Goal: Task Accomplishment & Management: Use online tool/utility

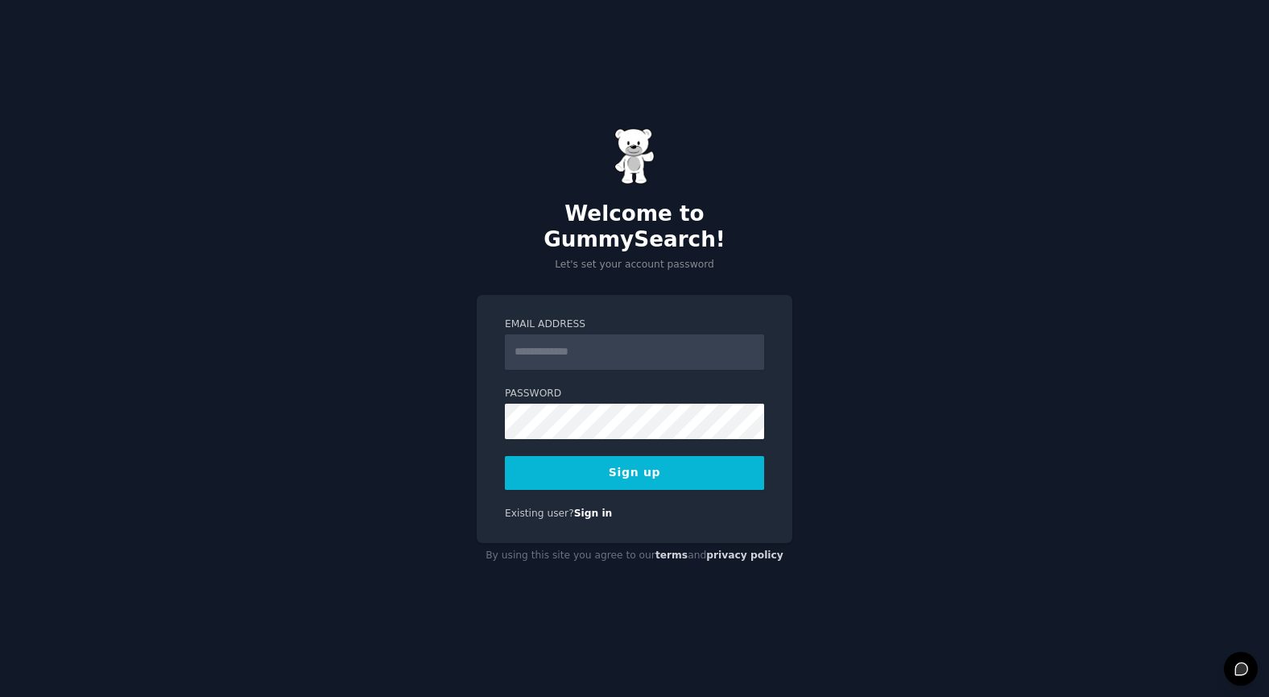
click at [596, 472] on button "Sign up" at bounding box center [634, 473] width 259 height 34
type input "**********"
click at [574, 468] on button "Sign up" at bounding box center [634, 473] width 259 height 34
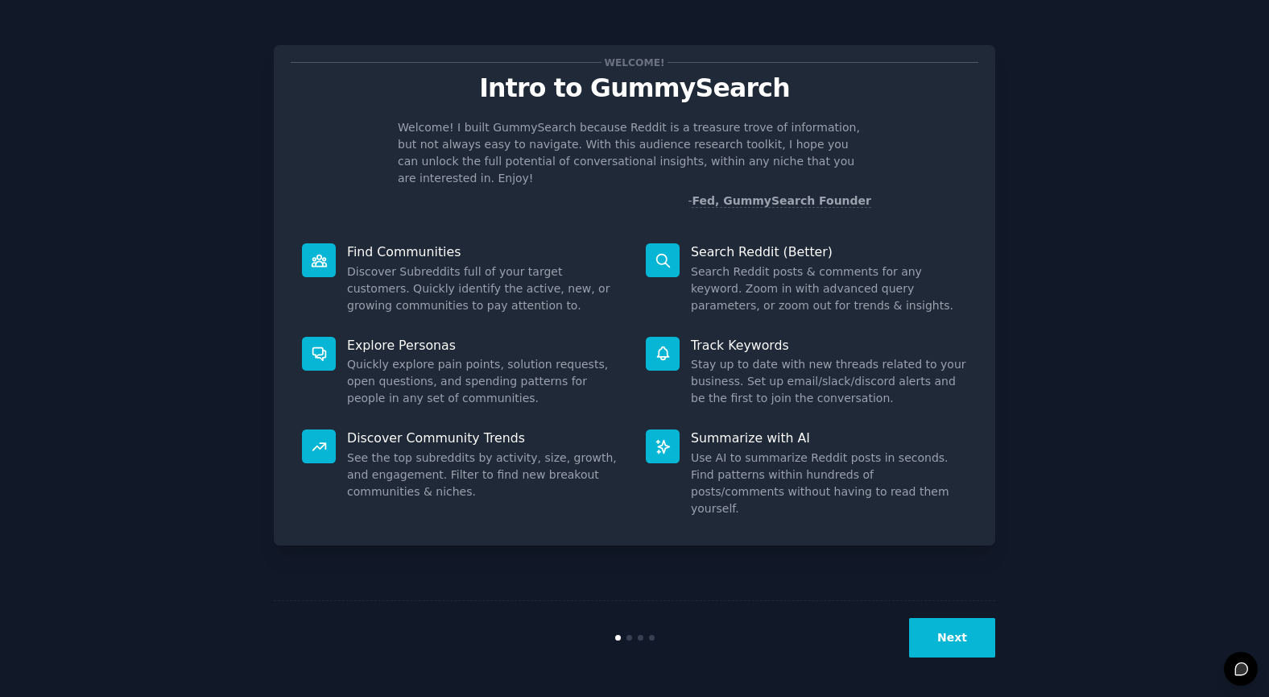
click at [944, 635] on button "Next" at bounding box center [952, 637] width 86 height 39
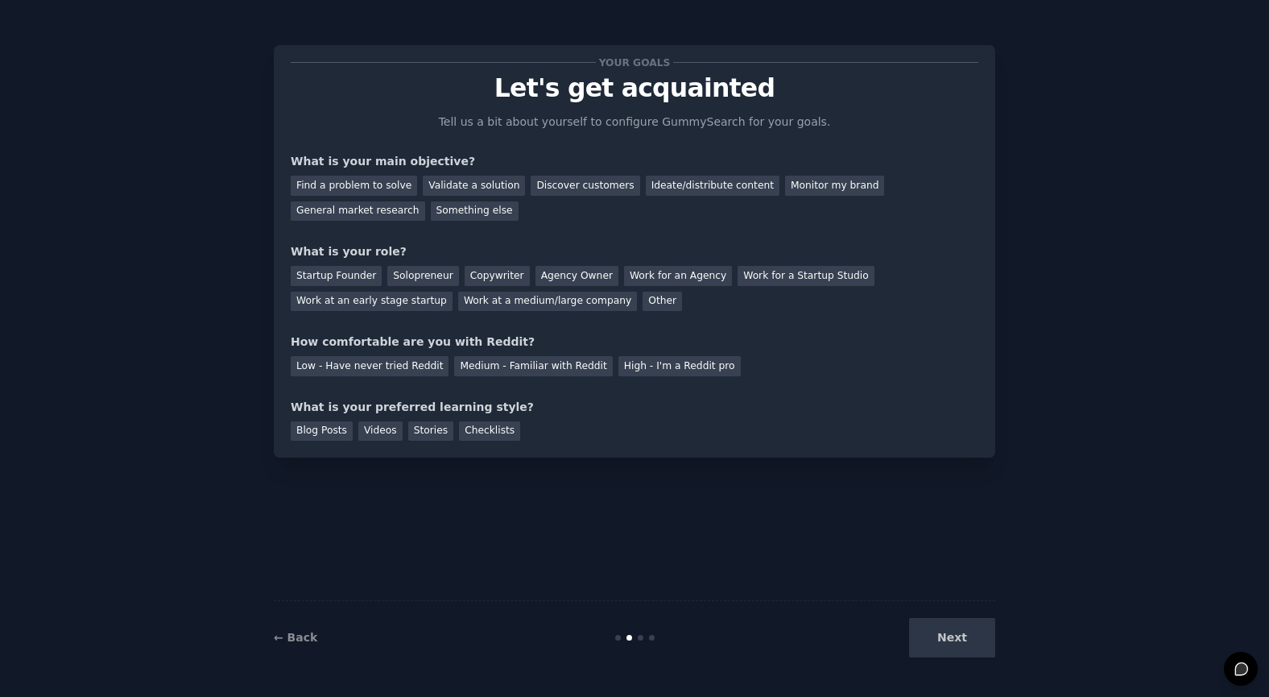
click at [932, 633] on div "Next" at bounding box center [875, 637] width 241 height 39
click at [949, 631] on div "Next" at bounding box center [875, 637] width 241 height 39
click at [971, 636] on div "Next" at bounding box center [875, 637] width 241 height 39
click at [953, 639] on div "Next" at bounding box center [875, 637] width 241 height 39
click at [946, 637] on div "Next" at bounding box center [875, 637] width 241 height 39
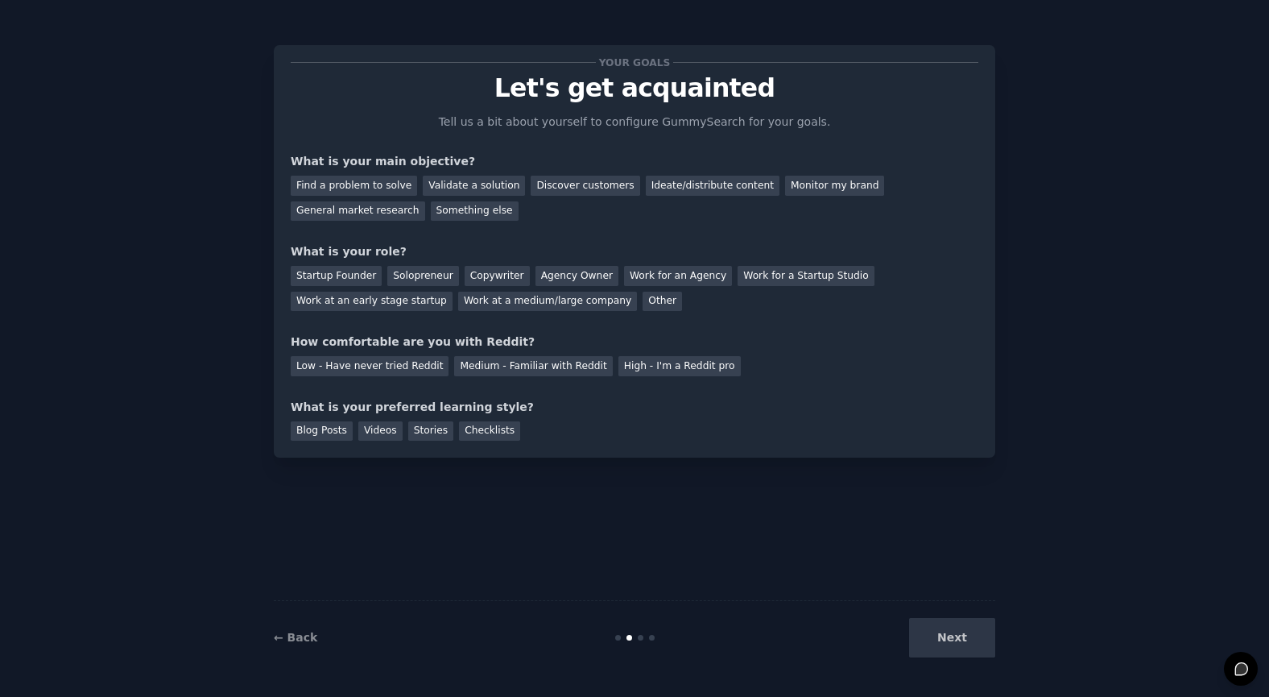
click at [960, 637] on div "Next" at bounding box center [875, 637] width 241 height 39
click at [942, 632] on div "Next" at bounding box center [875, 637] width 241 height 39
click at [940, 642] on div "Next" at bounding box center [875, 637] width 241 height 39
click at [642, 640] on div "← Back Next" at bounding box center [635, 637] width 722 height 74
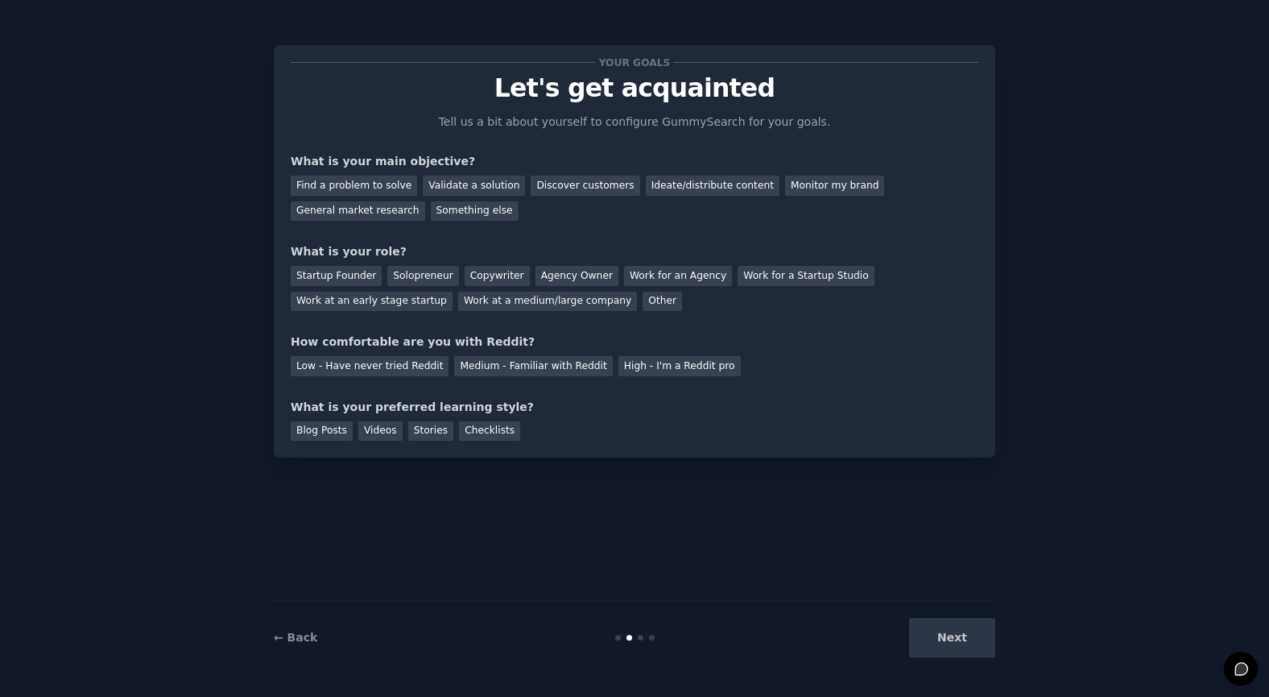
click at [949, 638] on div "Next" at bounding box center [875, 637] width 241 height 39
click at [949, 633] on div "Next" at bounding box center [875, 637] width 241 height 39
click at [757, 346] on div "How comfortable are you with Reddit?" at bounding box center [635, 341] width 688 height 17
click at [395, 192] on div "Find a problem to solve" at bounding box center [354, 186] width 126 height 20
click at [468, 190] on div "Validate a solution" at bounding box center [474, 186] width 102 height 20
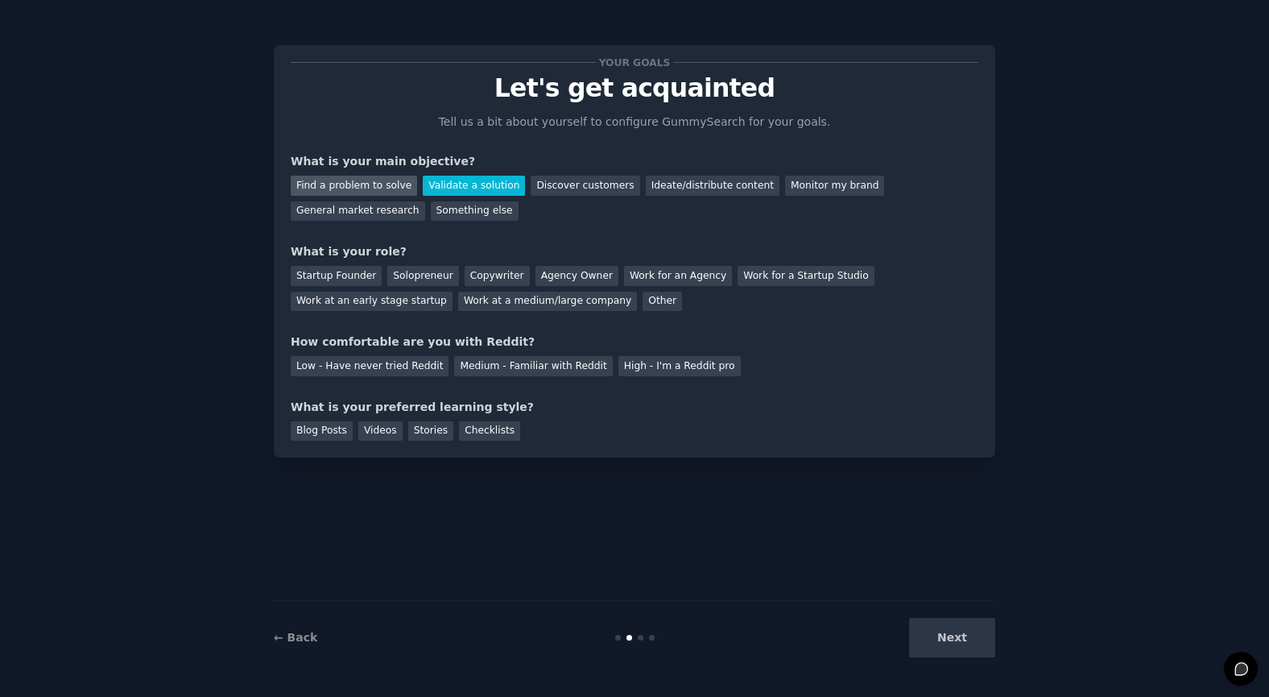
click at [370, 180] on div "Find a problem to solve" at bounding box center [354, 186] width 126 height 20
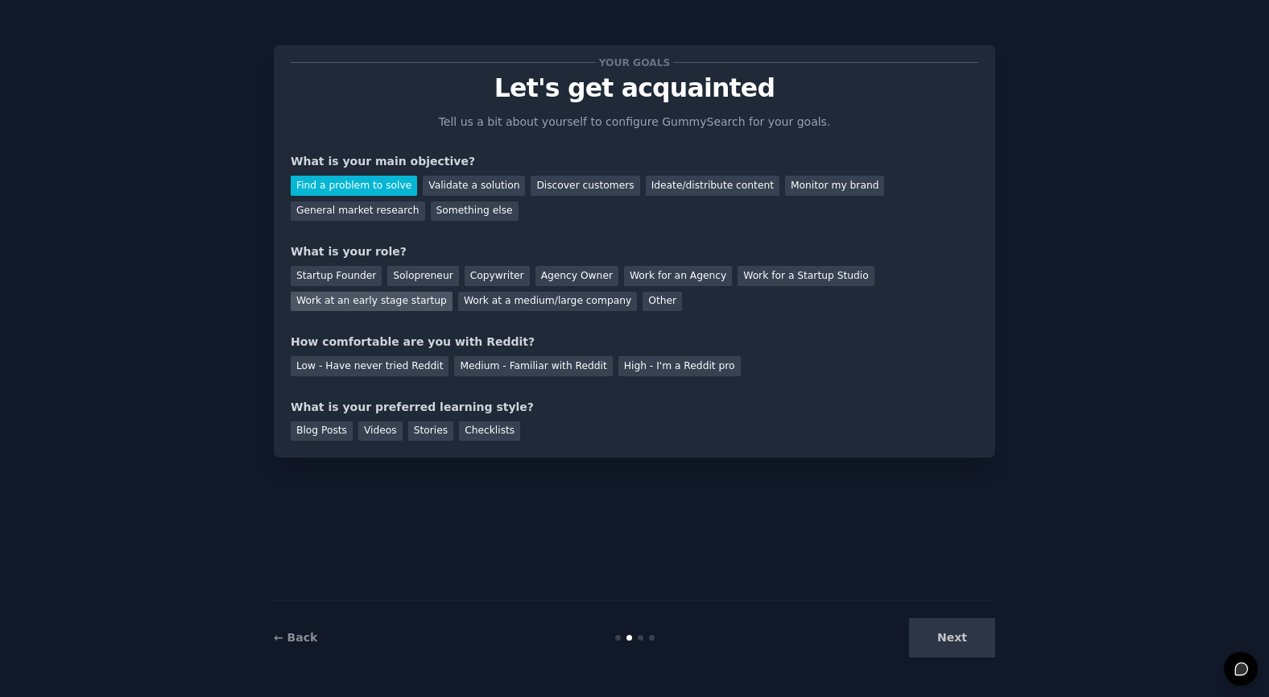
click at [416, 300] on div "Work at an early stage startup" at bounding box center [372, 302] width 162 height 20
click at [565, 364] on div "Medium - Familiar with Reddit" at bounding box center [533, 366] width 158 height 20
click at [380, 432] on div "Videos" at bounding box center [380, 431] width 44 height 20
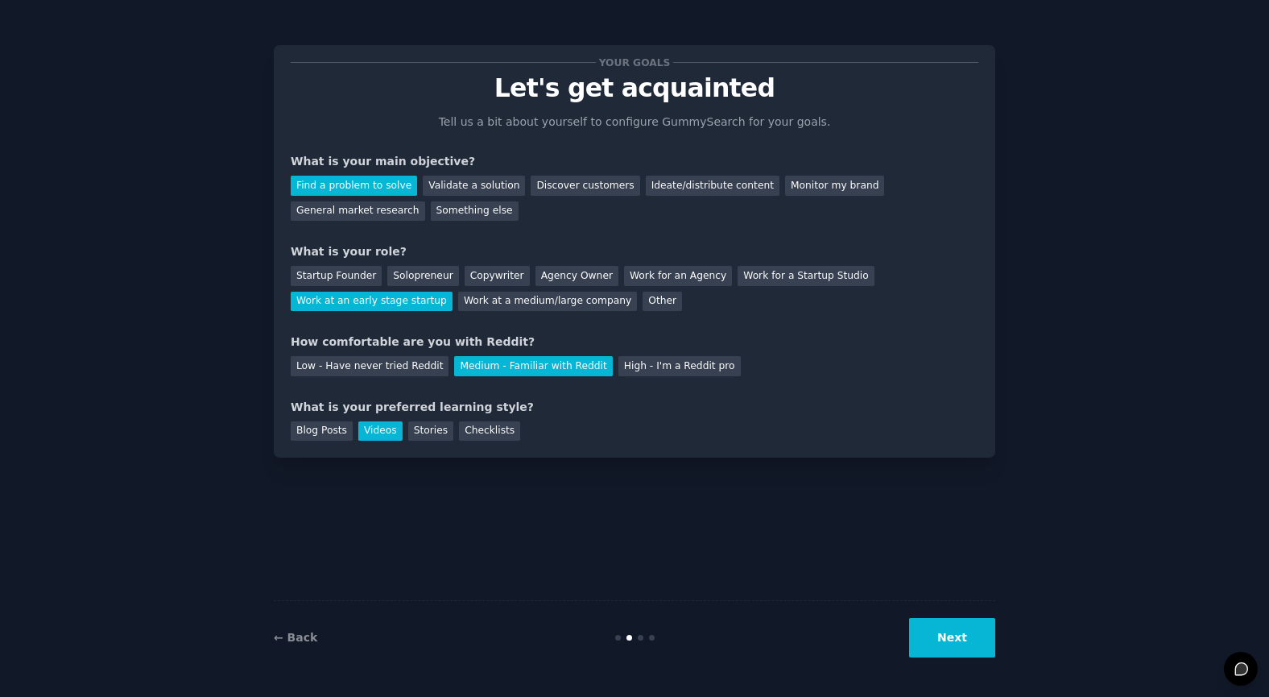
click at [960, 632] on button "Next" at bounding box center [952, 637] width 86 height 39
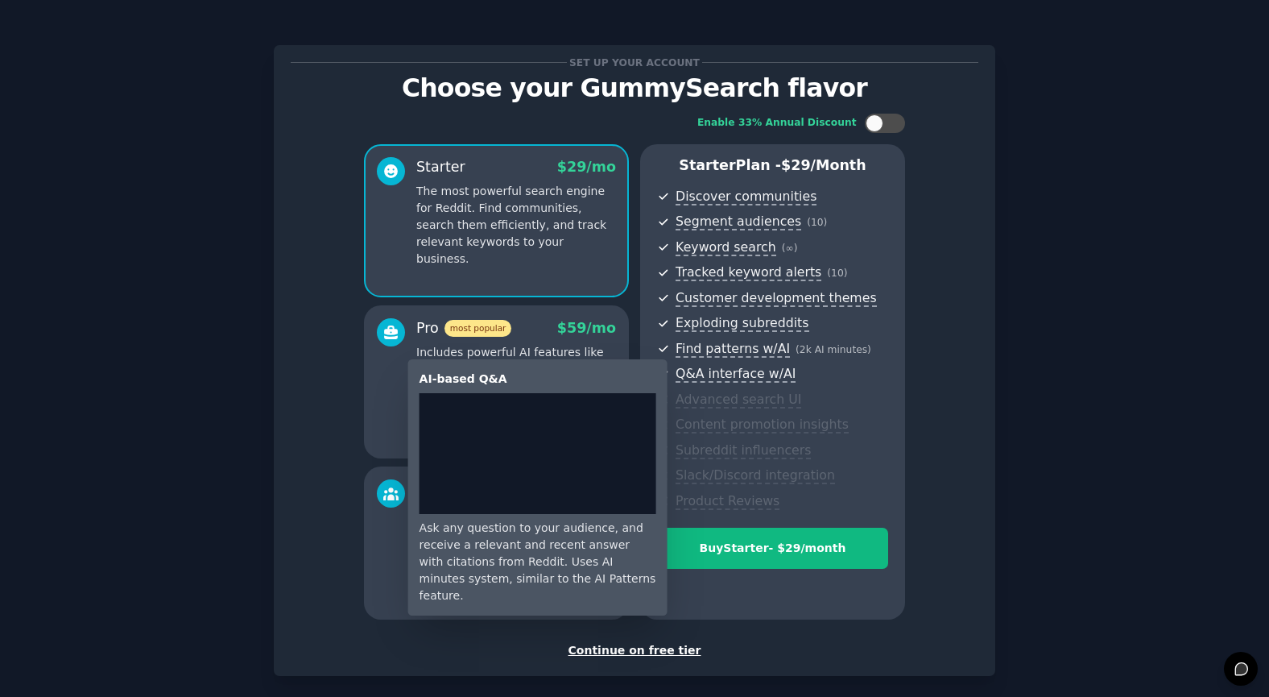
scroll to position [27, 0]
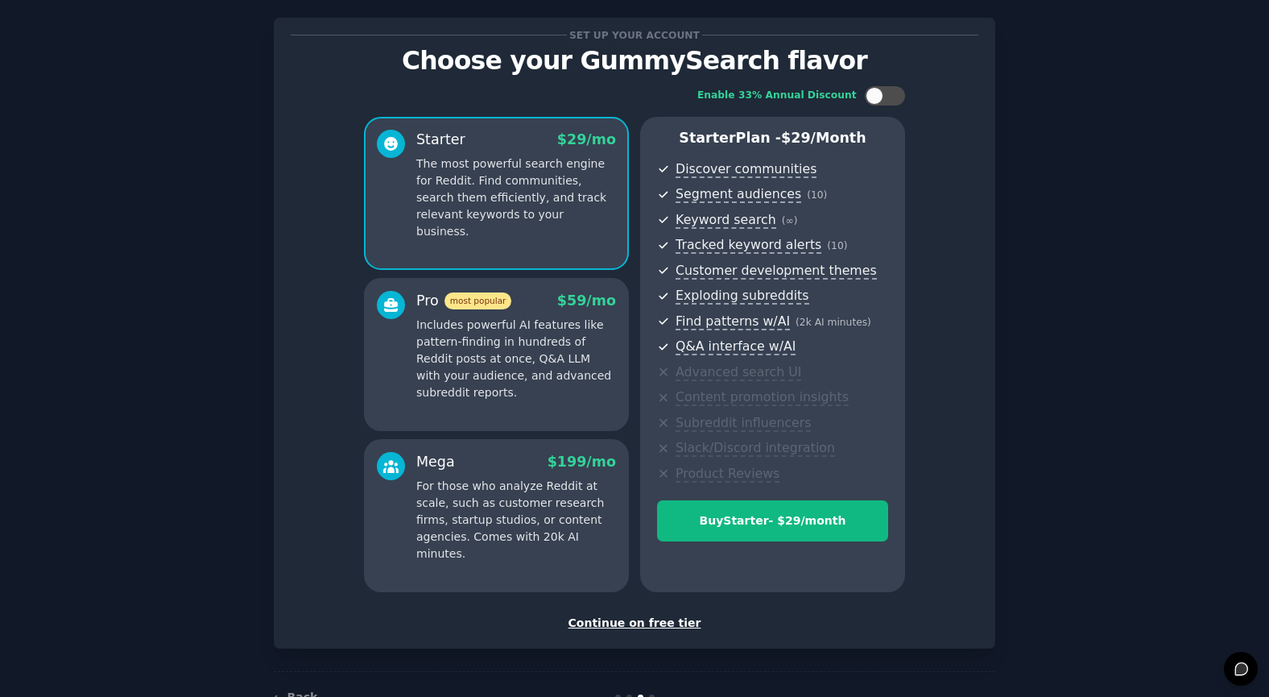
click at [643, 622] on div "Continue on free tier" at bounding box center [635, 622] width 688 height 17
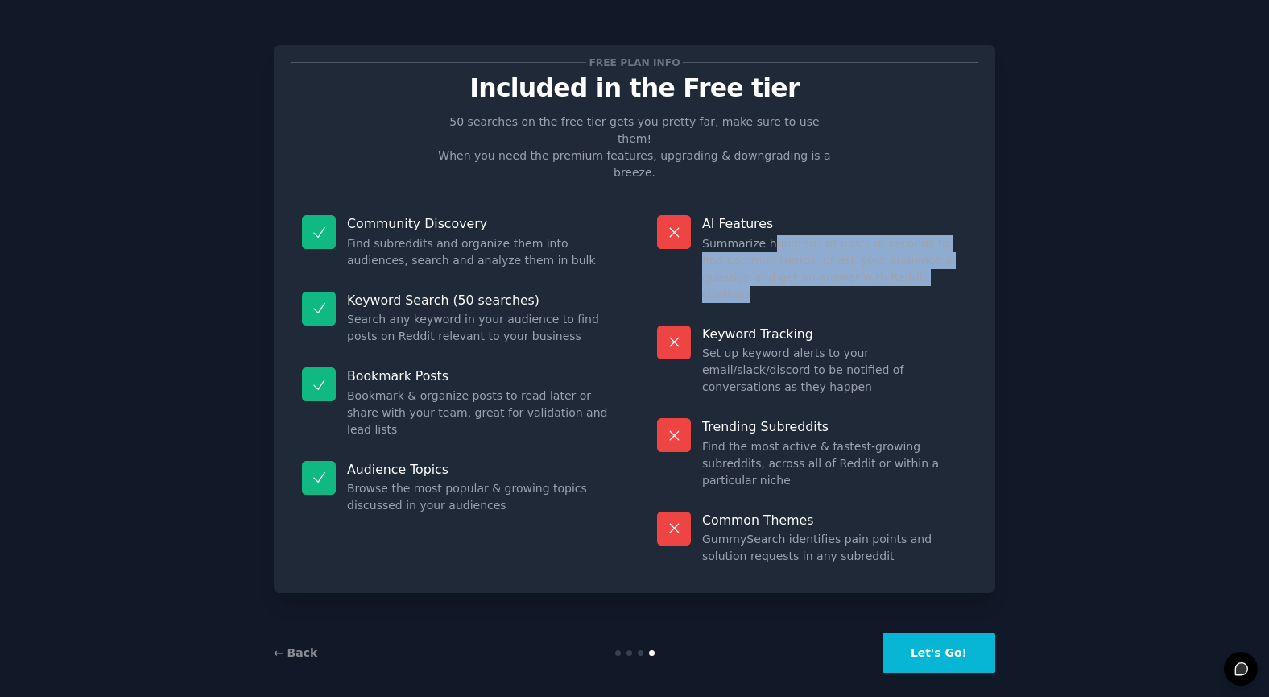
drag, startPoint x: 768, startPoint y: 205, endPoint x: 904, endPoint y: 242, distance: 141.0
click at [904, 242] on dd "Summarize hundreds of posts in seconds to find common trends, or ask your audie…" at bounding box center [834, 269] width 265 height 68
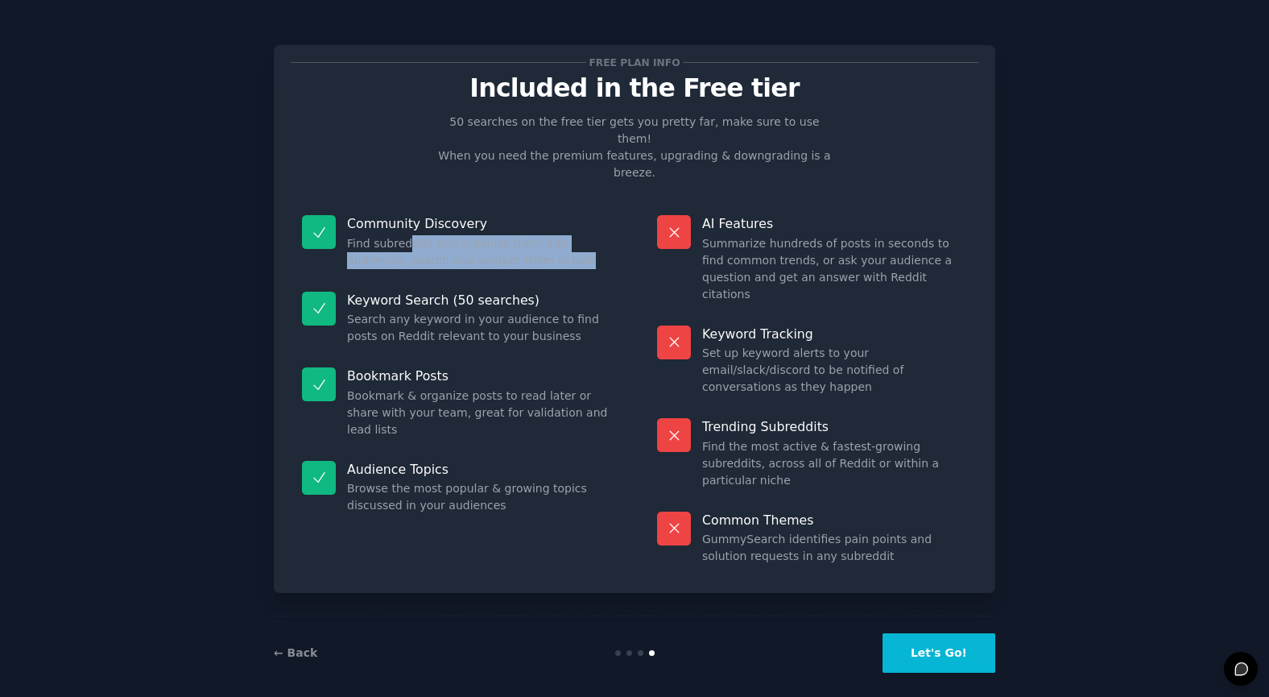
drag, startPoint x: 410, startPoint y: 203, endPoint x: 530, endPoint y: 235, distance: 124.2
click at [530, 235] on div "Community Discovery Find subreddits and organize them into audiences, search an…" at bounding box center [457, 242] width 333 height 76
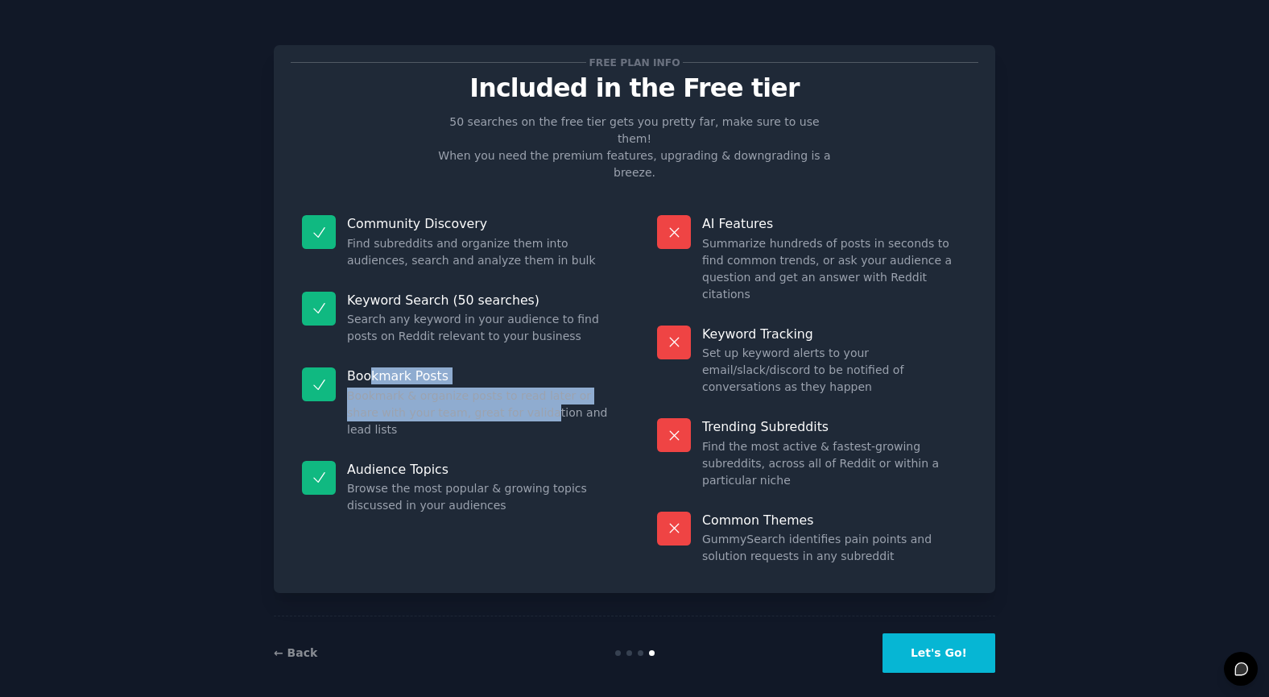
drag, startPoint x: 369, startPoint y: 342, endPoint x: 507, endPoint y: 386, distance: 145.2
click at [507, 386] on div "Bookmark Posts Bookmark & organize posts to read later or share with your team,…" at bounding box center [457, 402] width 333 height 93
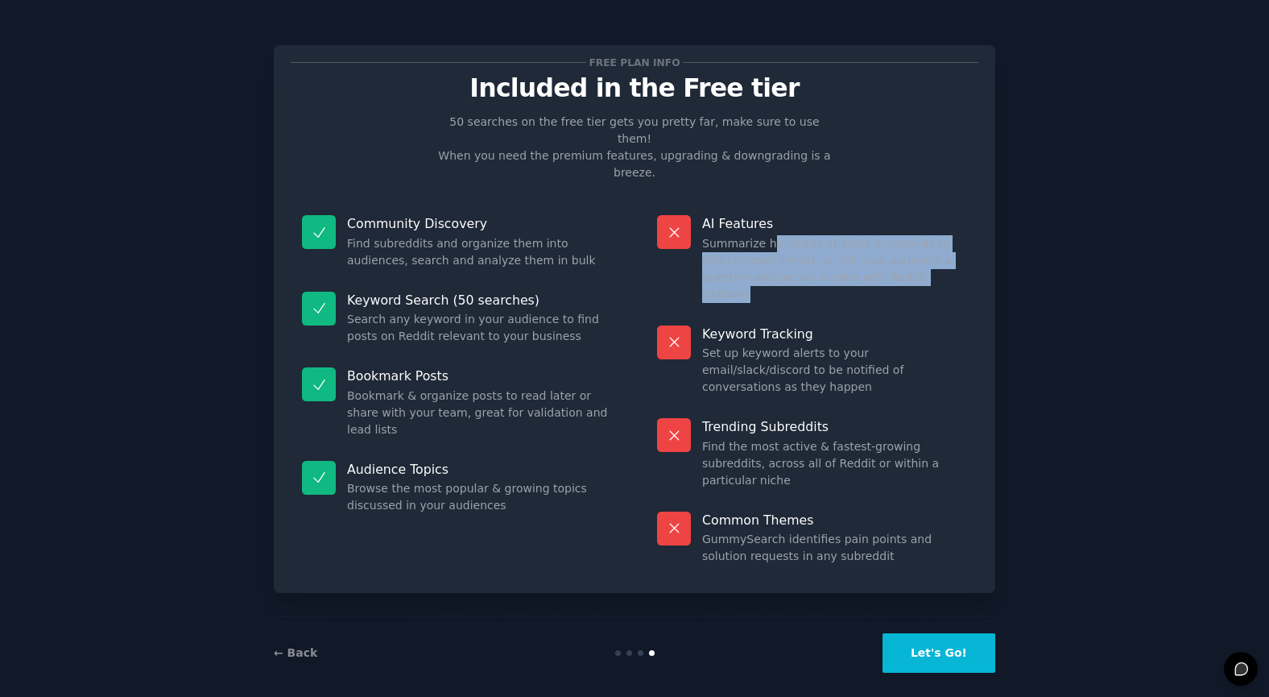
drag, startPoint x: 770, startPoint y: 206, endPoint x: 928, endPoint y: 257, distance: 166.6
click at [928, 257] on div "AI Features Summarize hundreds of posts in seconds to find common trends, or as…" at bounding box center [812, 259] width 333 height 110
click at [939, 639] on button "Let's Go!" at bounding box center [939, 652] width 113 height 39
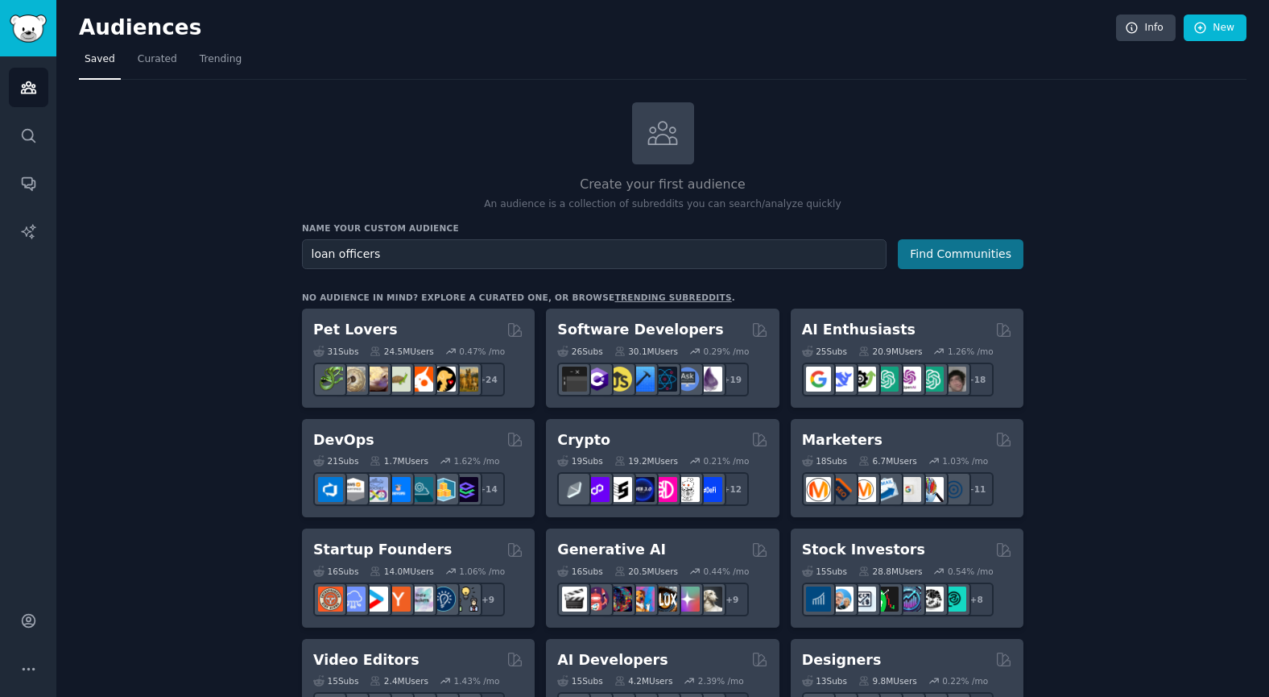
type input "loan officers"
click at [937, 257] on button "Find Communities" at bounding box center [961, 254] width 126 height 30
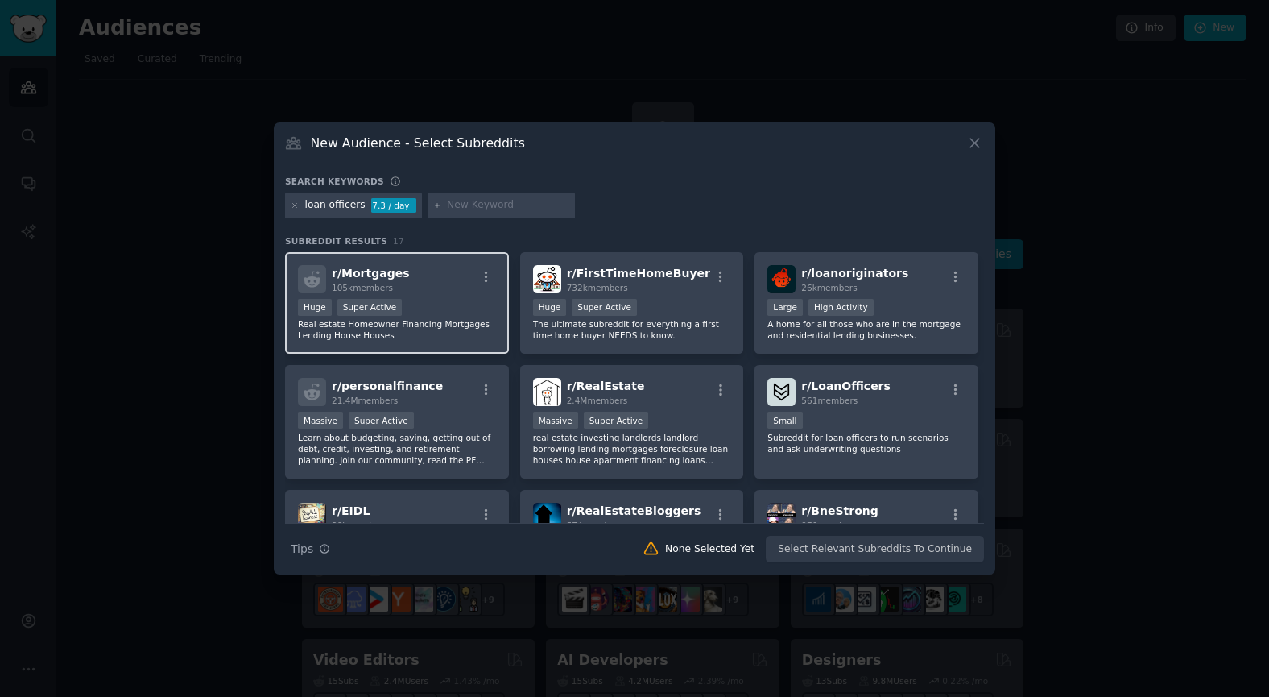
click at [461, 300] on div "Huge Super Active" at bounding box center [397, 309] width 198 height 20
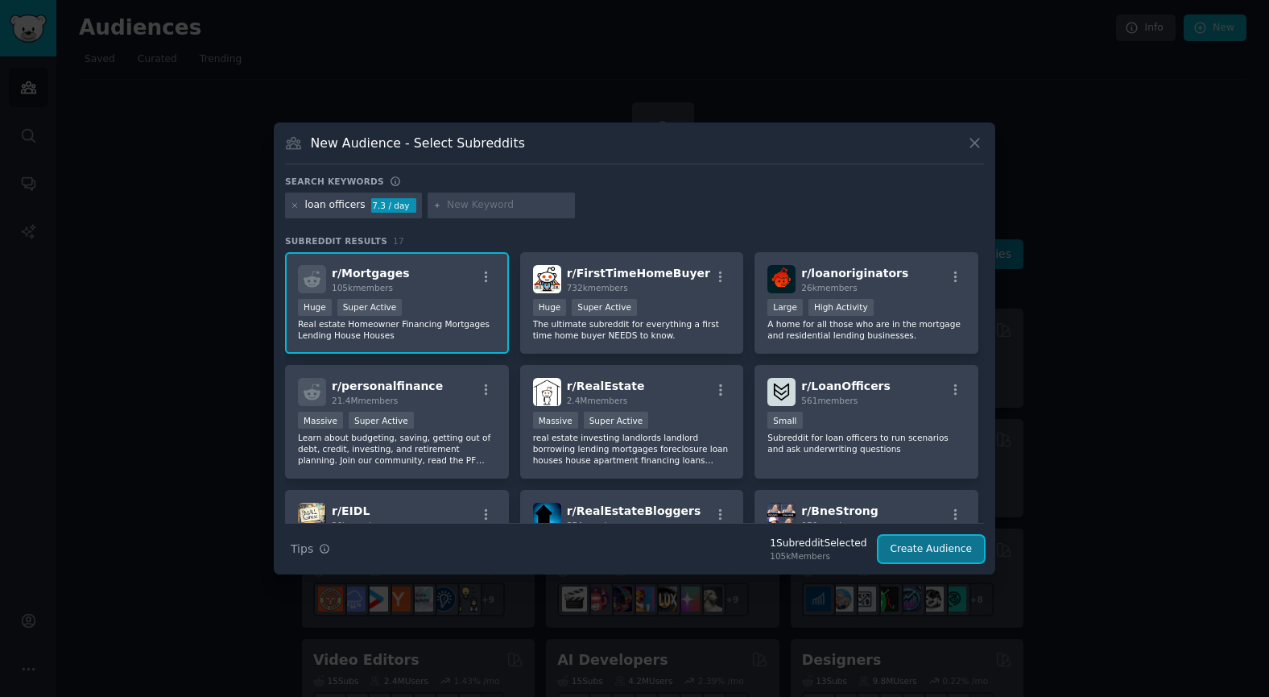
click at [918, 551] on button "Create Audience" at bounding box center [932, 548] width 106 height 27
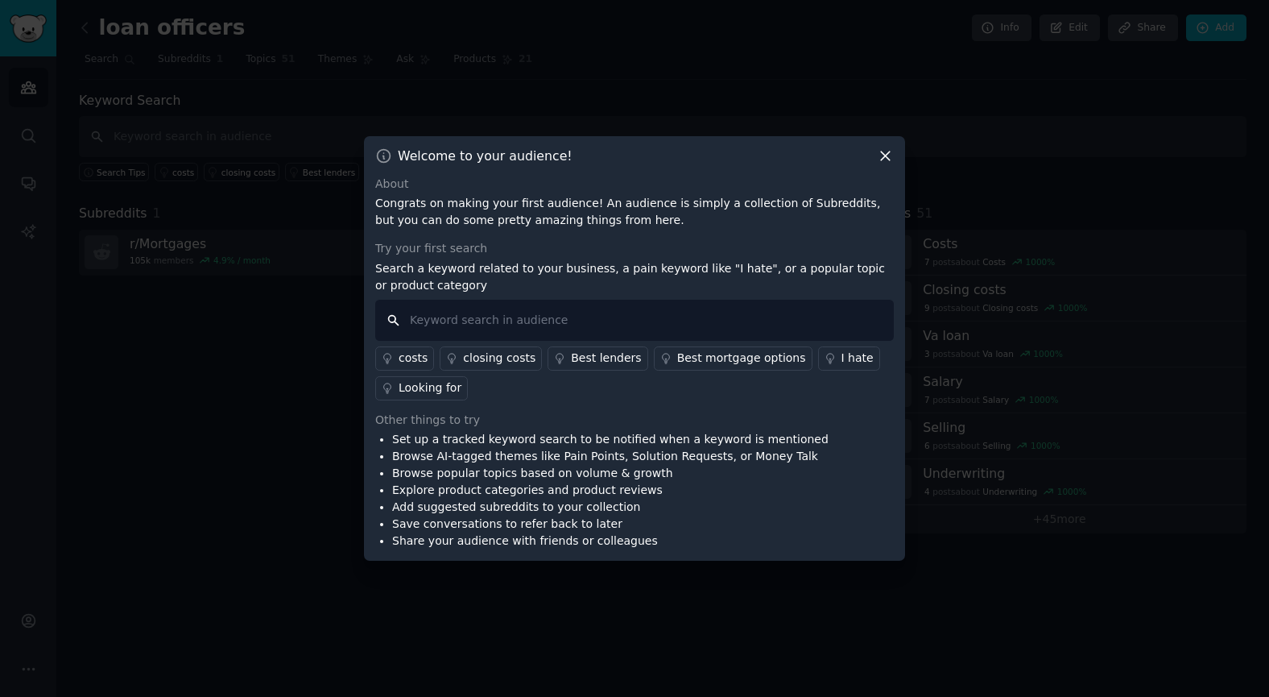
click at [538, 316] on input "text" at bounding box center [634, 320] width 519 height 41
click at [885, 155] on icon at bounding box center [885, 155] width 9 height 9
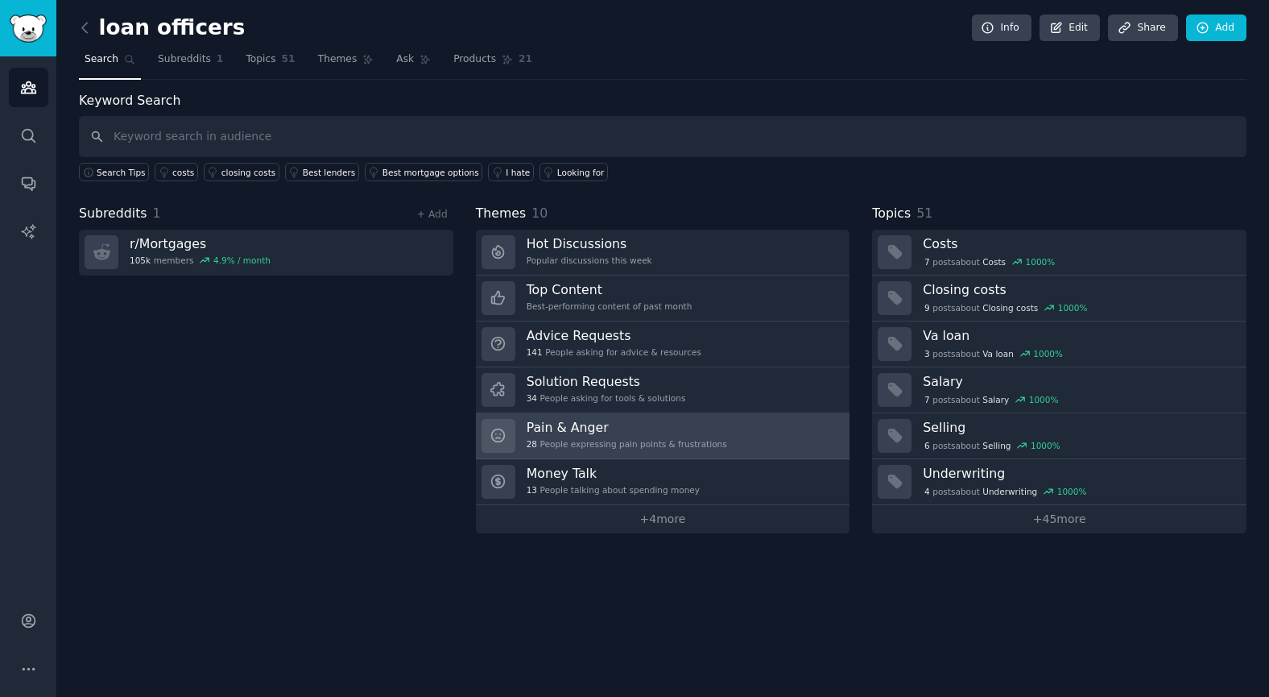
click at [755, 445] on link "Pain & Anger 28 People expressing pain points & frustrations" at bounding box center [663, 436] width 374 height 46
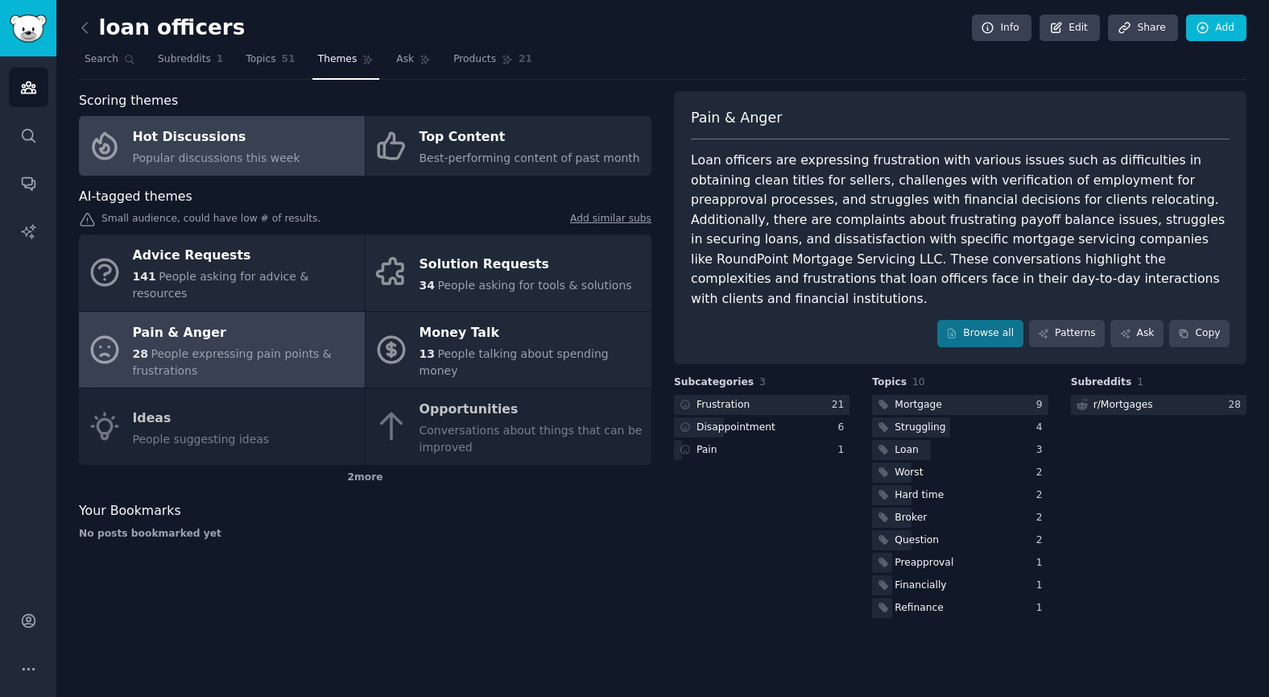
click at [248, 136] on div "Hot Discussions" at bounding box center [216, 138] width 167 height 26
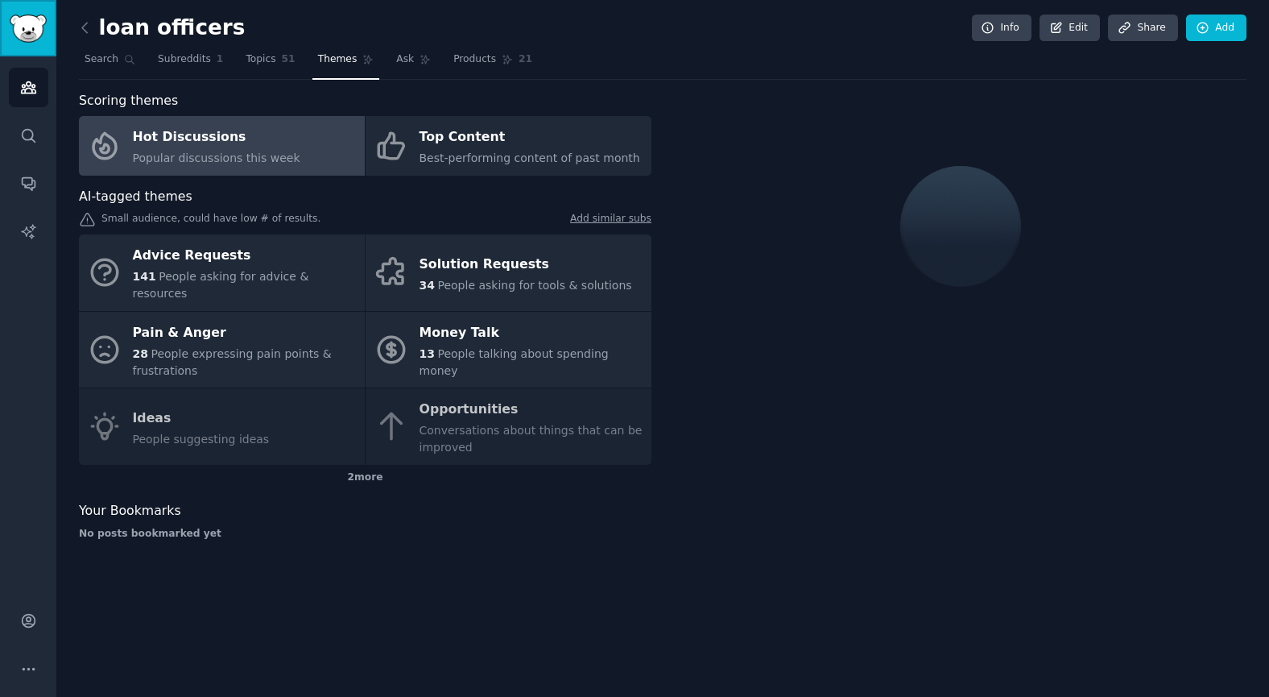
click at [27, 32] on img "Sidebar" at bounding box center [28, 28] width 37 height 28
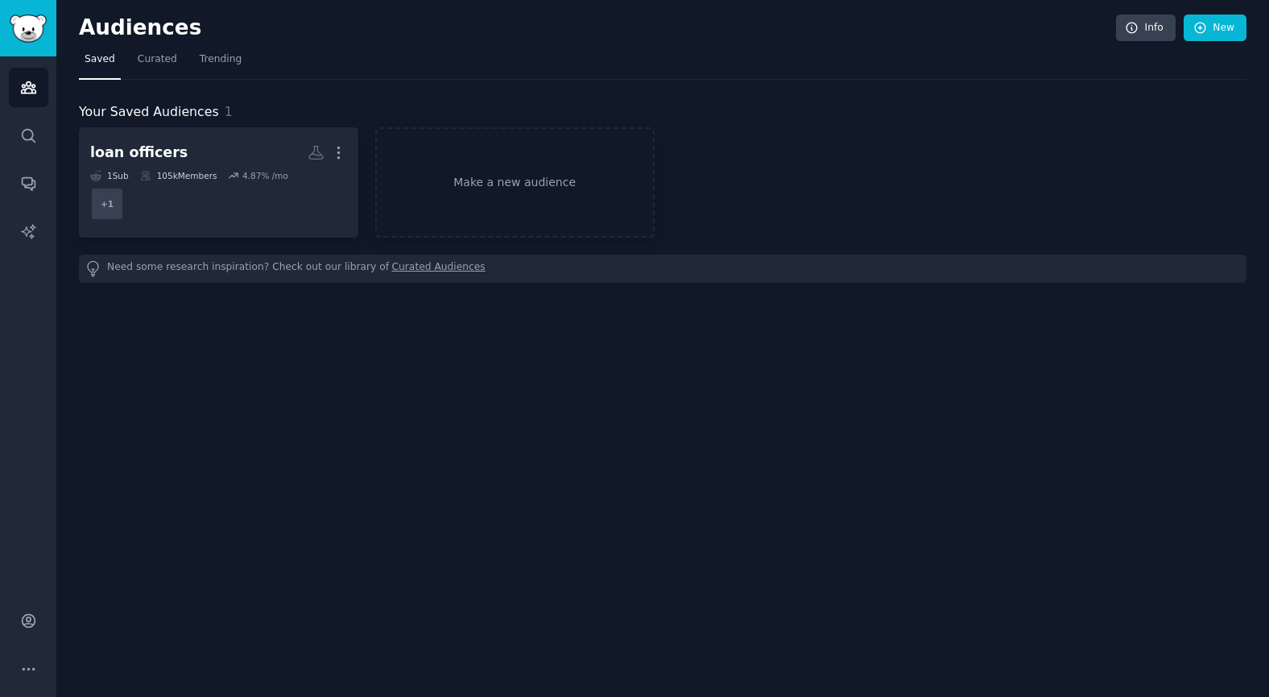
click at [110, 28] on h2 "Audiences" at bounding box center [597, 28] width 1037 height 26
click at [43, 28] on img "Sidebar" at bounding box center [28, 28] width 37 height 28
click at [36, 29] on img "Sidebar" at bounding box center [28, 28] width 37 height 28
click at [28, 88] on icon "Sidebar" at bounding box center [28, 87] width 14 height 11
click at [552, 182] on link "Make a new audience" at bounding box center [514, 182] width 279 height 110
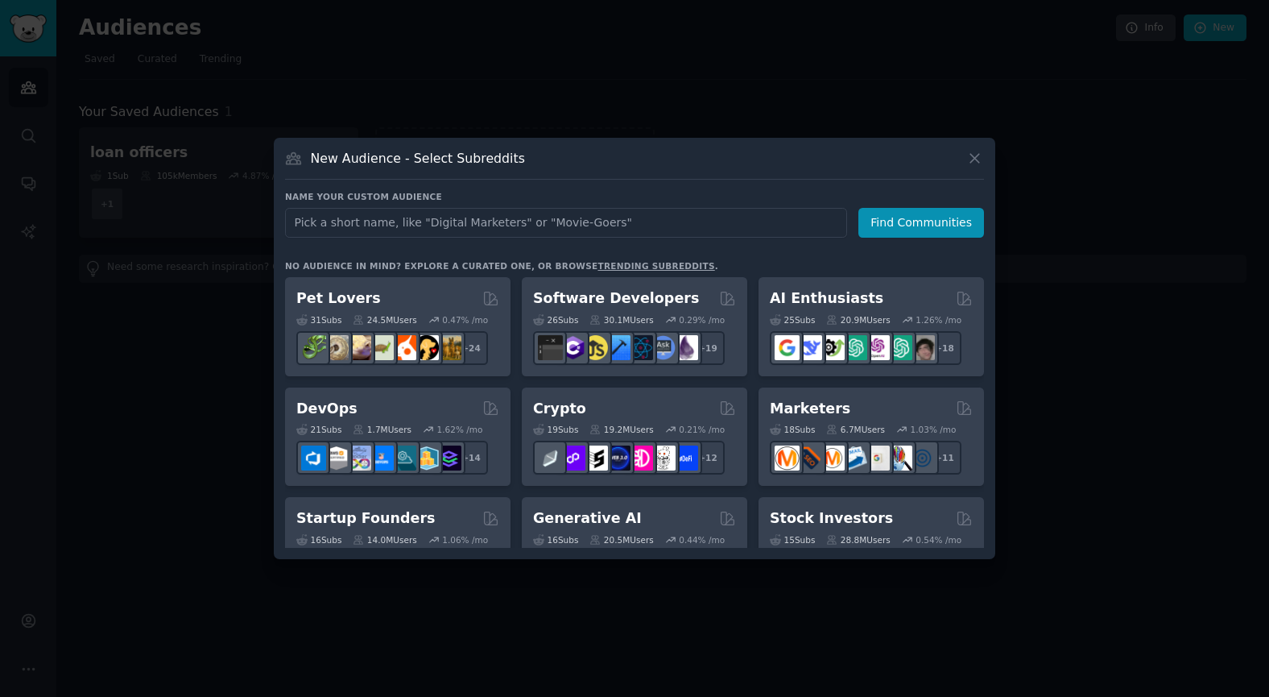
click at [441, 220] on input "text" at bounding box center [566, 223] width 562 height 30
click at [974, 155] on icon at bounding box center [974, 158] width 17 height 17
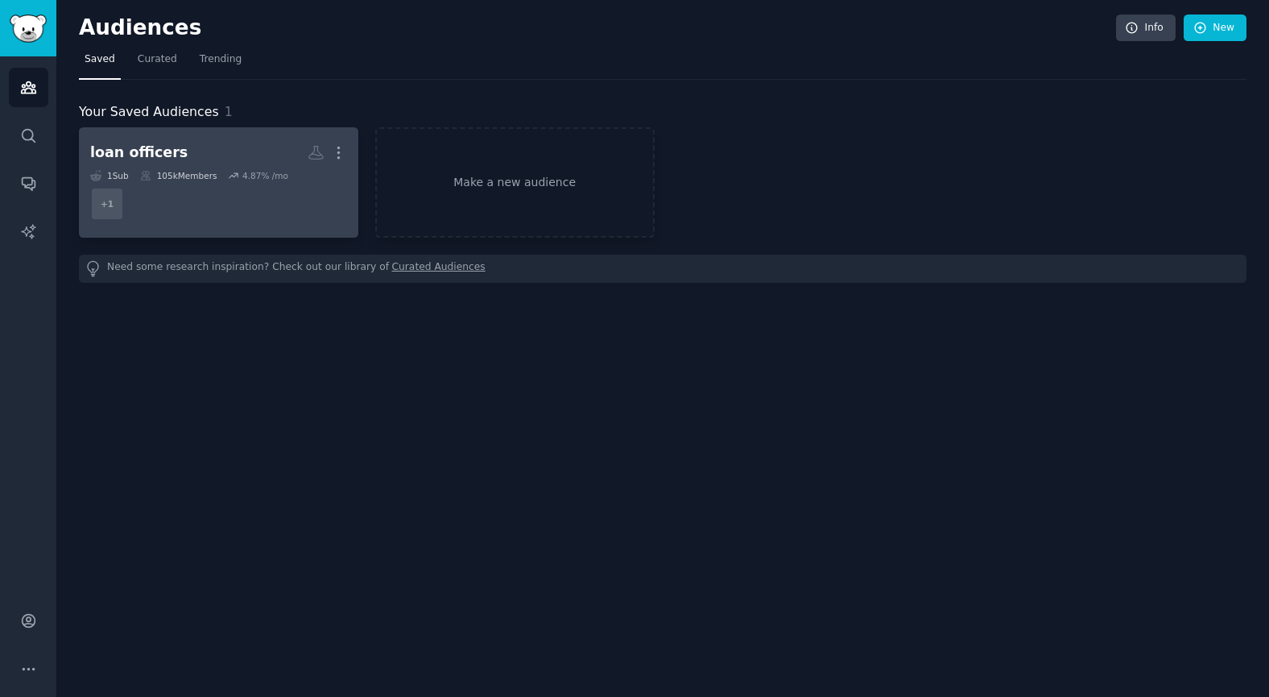
click at [217, 161] on h2 "loan officers More" at bounding box center [218, 153] width 257 height 28
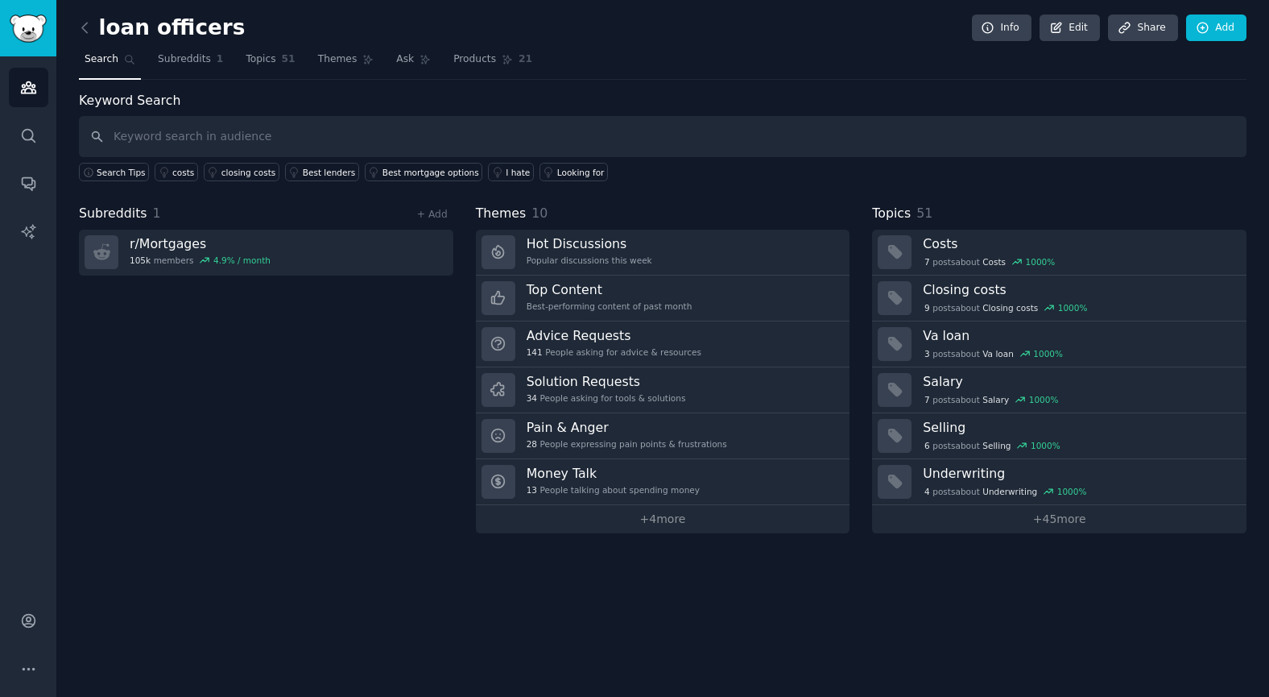
click at [167, 133] on input "text" at bounding box center [663, 136] width 1168 height 41
click at [230, 137] on input "text" at bounding box center [663, 136] width 1168 height 41
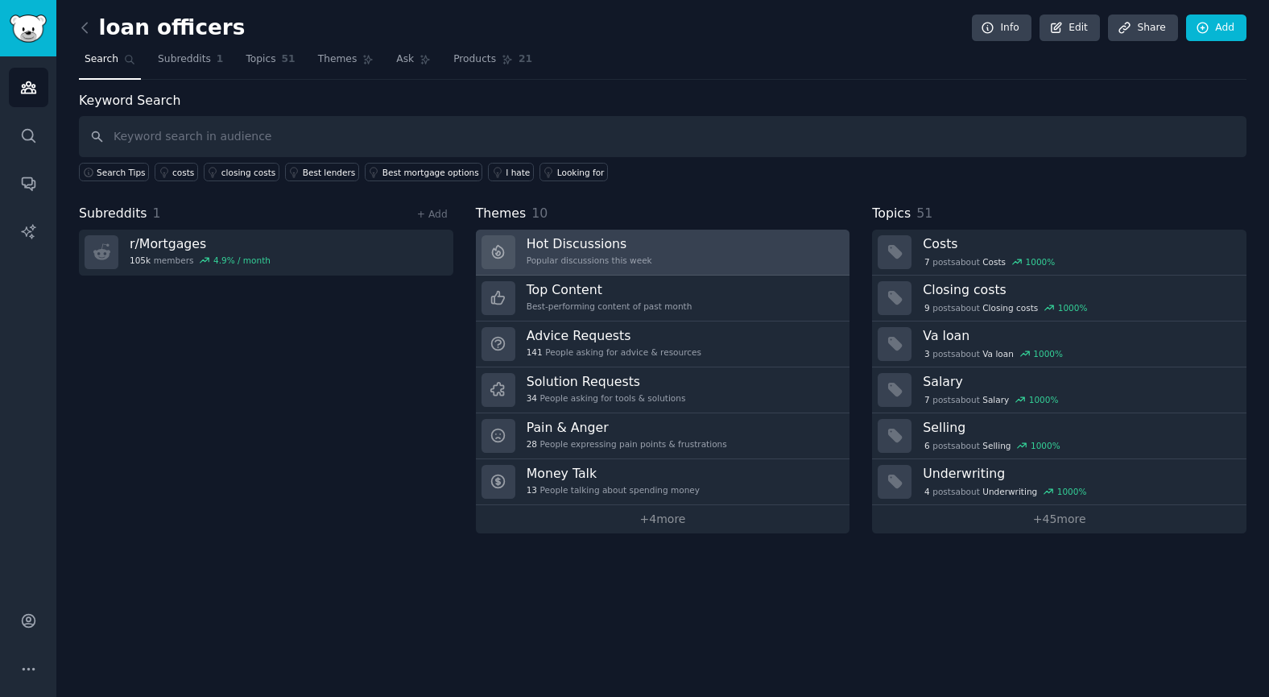
click at [671, 256] on link "Hot Discussions Popular discussions this week" at bounding box center [663, 252] width 374 height 46
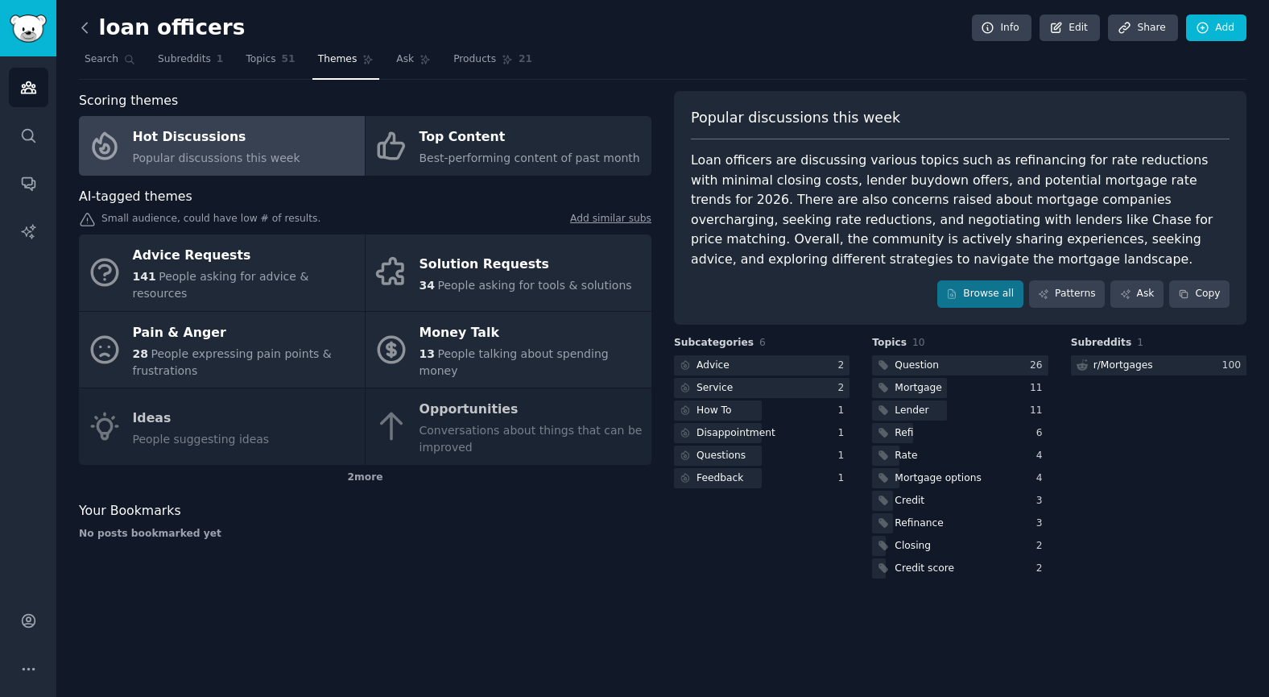
click at [85, 23] on icon at bounding box center [84, 27] width 17 height 17
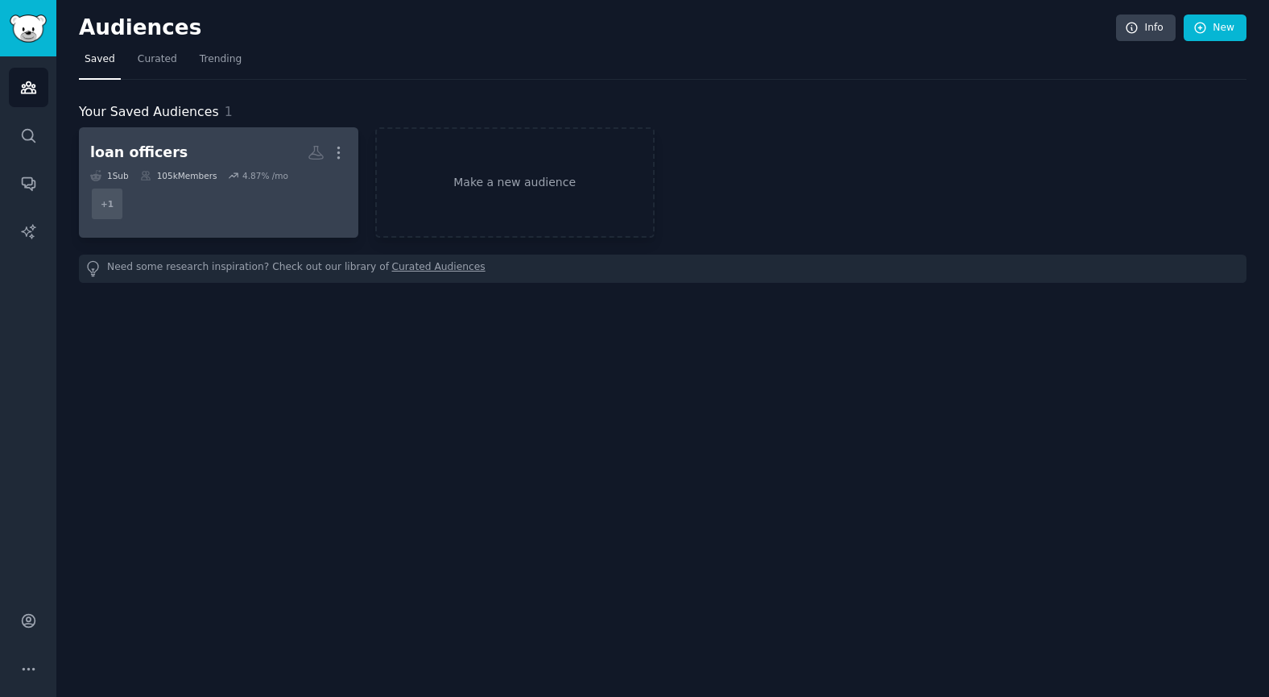
click at [159, 156] on div "loan officers" at bounding box center [138, 153] width 97 height 20
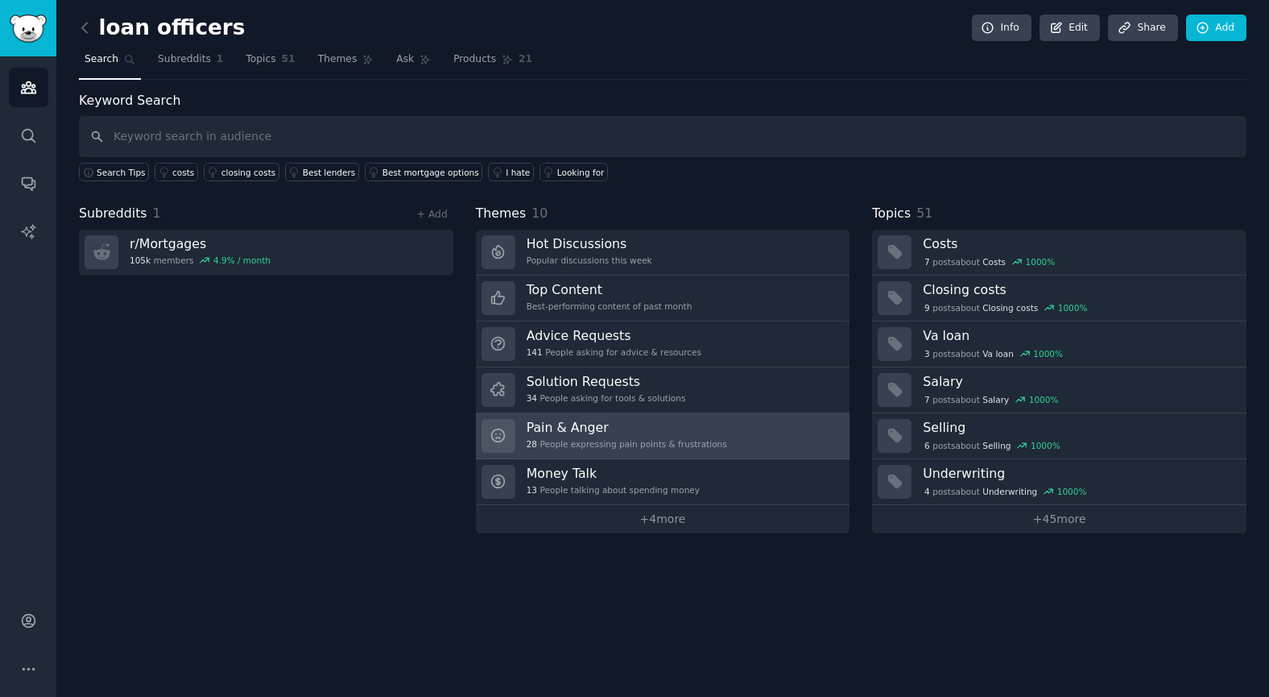
click at [609, 432] on h3 "Pain & Anger" at bounding box center [627, 427] width 201 height 17
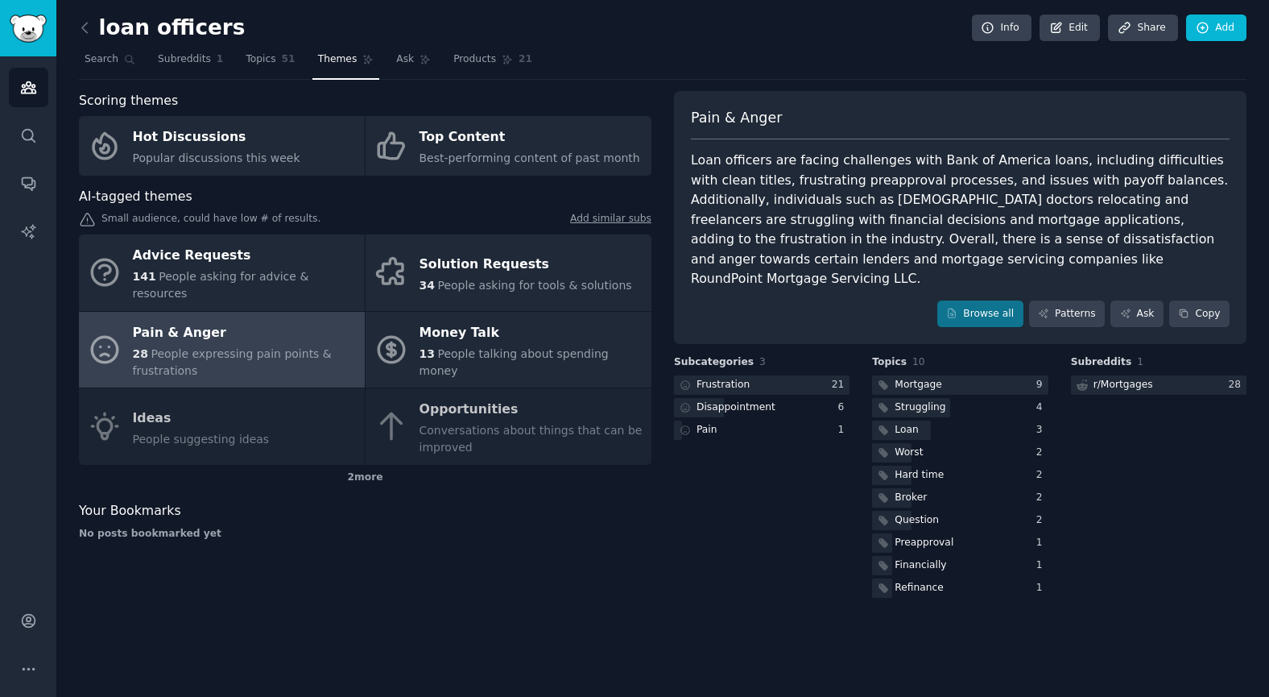
click at [74, 29] on div "loan officers Info Edit Share Add Search Subreddits 1 Topics 51 Themes Ask Prod…" at bounding box center [662, 348] width 1213 height 697
click at [81, 29] on icon at bounding box center [84, 27] width 17 height 17
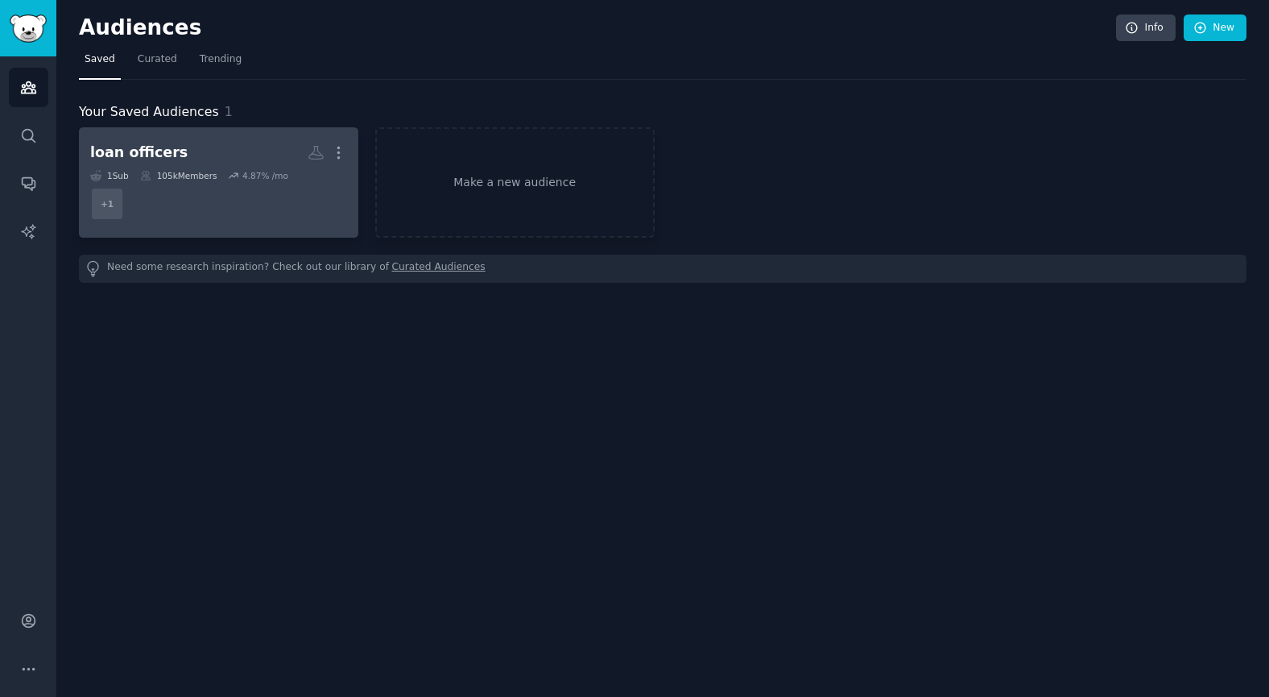
click at [199, 148] on h2 "loan officers More" at bounding box center [218, 153] width 257 height 28
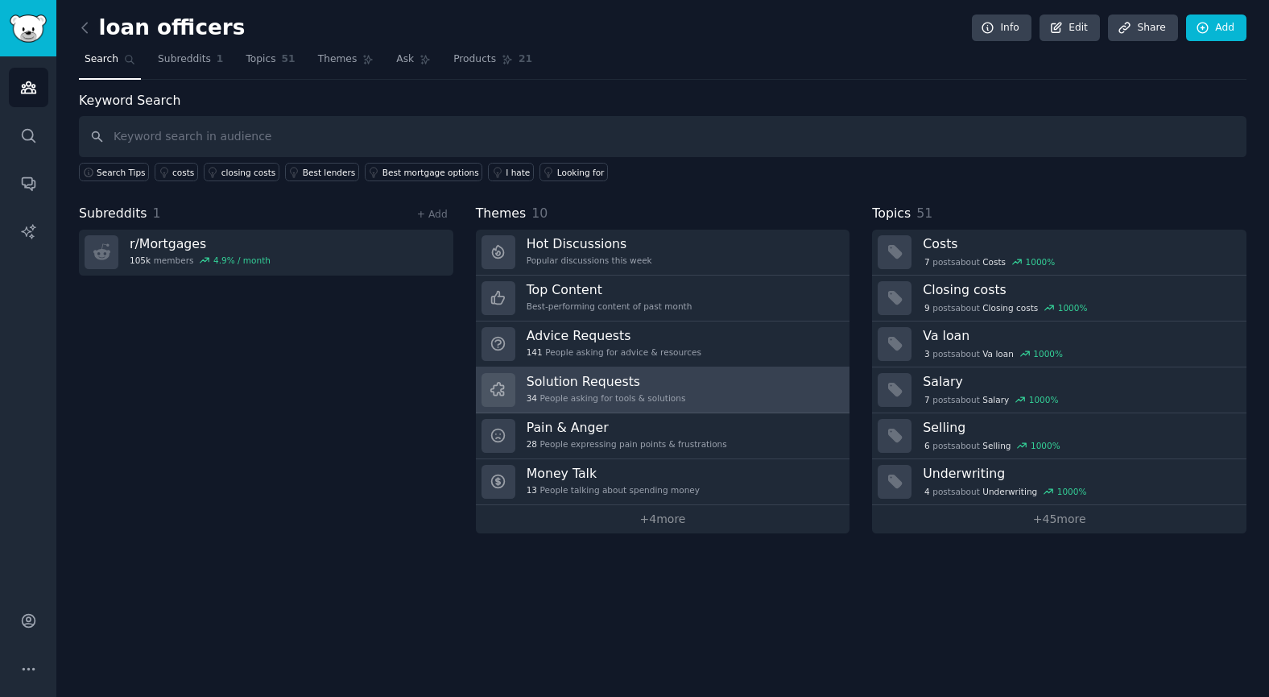
click at [612, 382] on h3 "Solution Requests" at bounding box center [606, 381] width 159 height 17
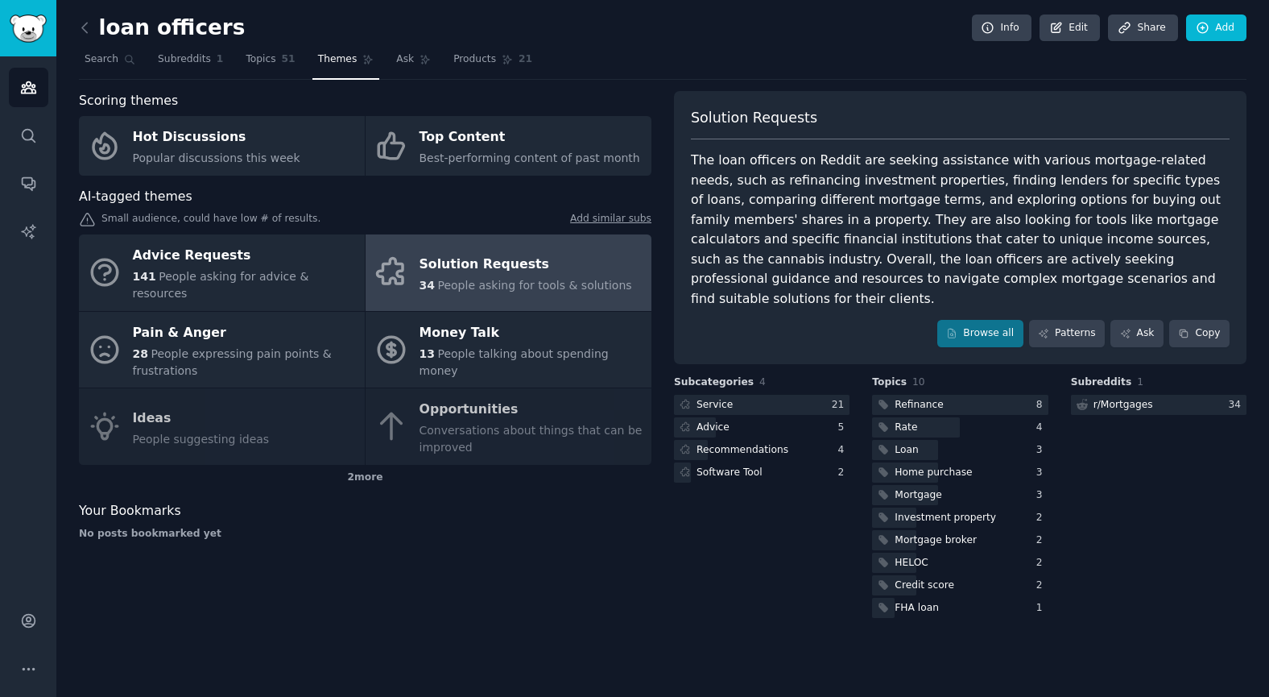
click at [1189, 208] on div "The loan officers on Reddit are seeking assistance with various mortgage-relate…" at bounding box center [960, 230] width 539 height 158
click at [79, 35] on icon at bounding box center [84, 27] width 17 height 17
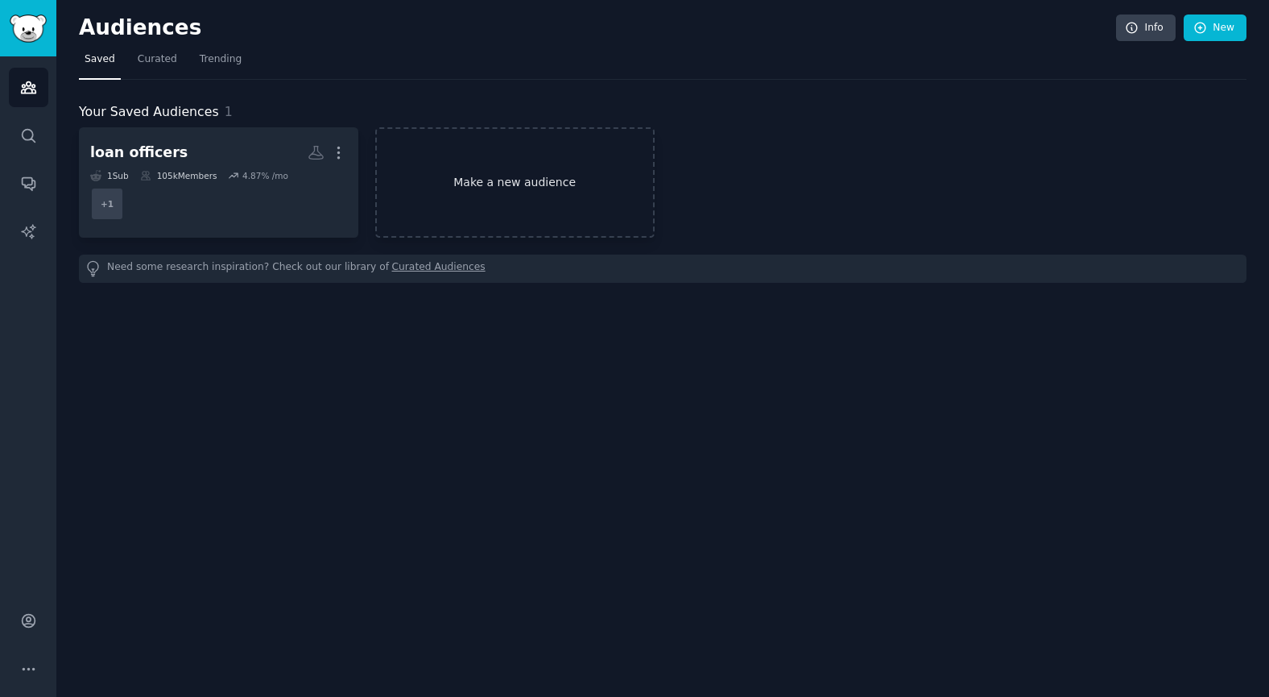
click at [536, 179] on link "Make a new audience" at bounding box center [514, 182] width 279 height 110
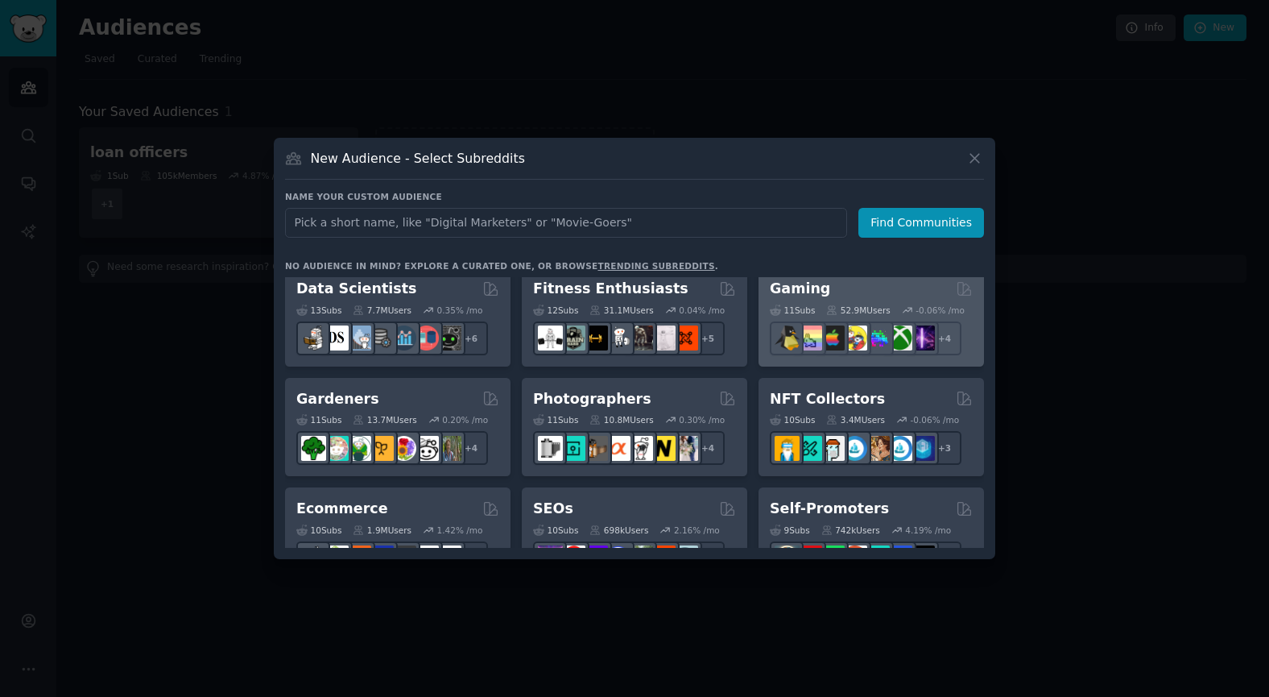
scroll to position [457, 0]
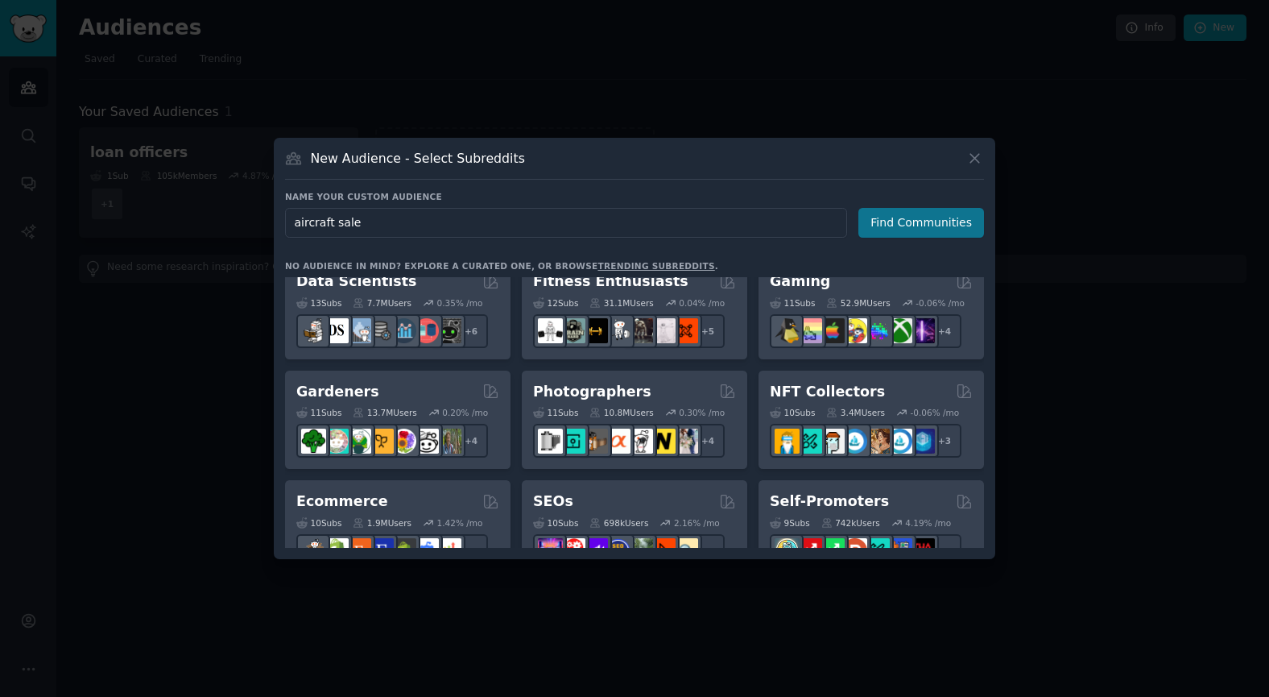
type input "aircraft sale"
click at [928, 222] on button "Find Communities" at bounding box center [921, 223] width 126 height 30
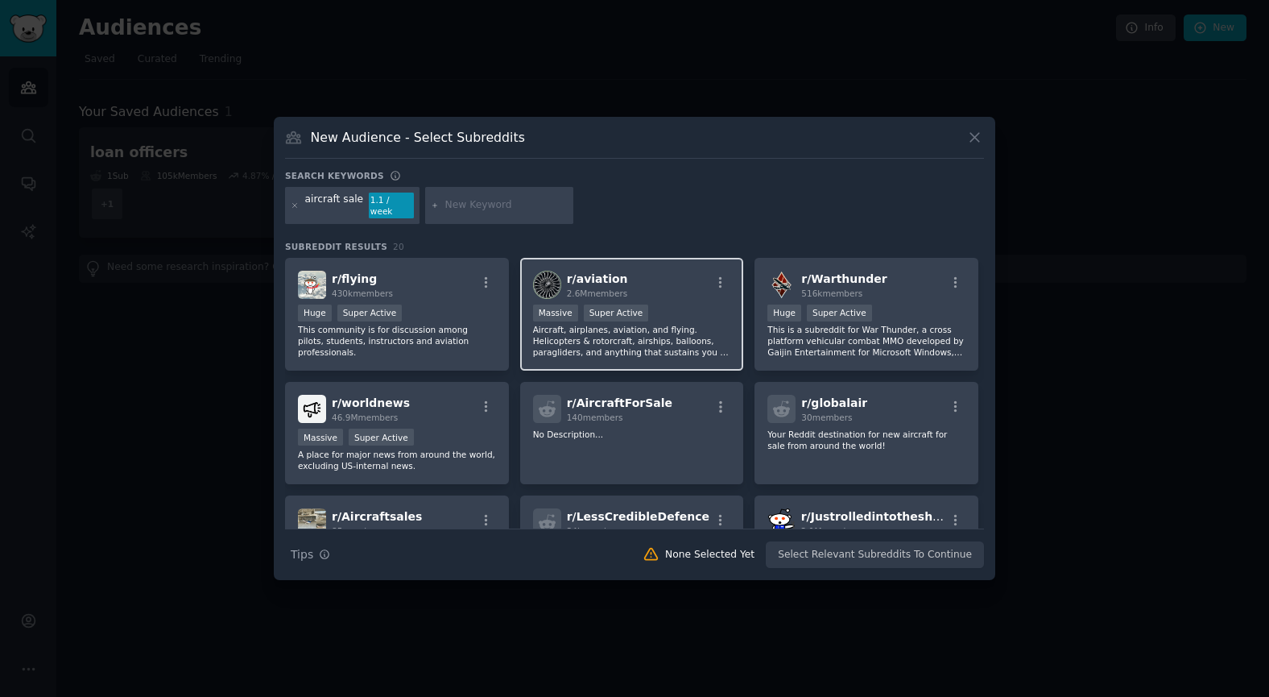
click at [688, 304] on div ">= 95th percentile for submissions / day Massive Super Active" at bounding box center [632, 314] width 198 height 20
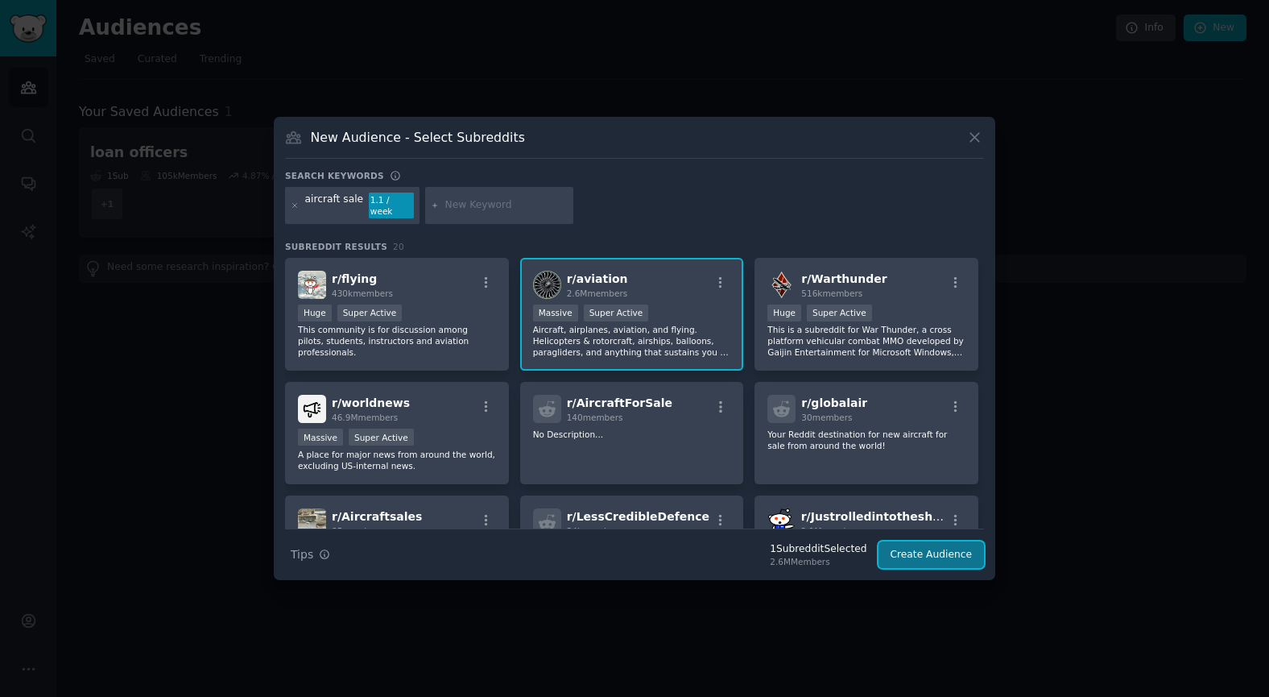
click at [935, 556] on button "Create Audience" at bounding box center [932, 554] width 106 height 27
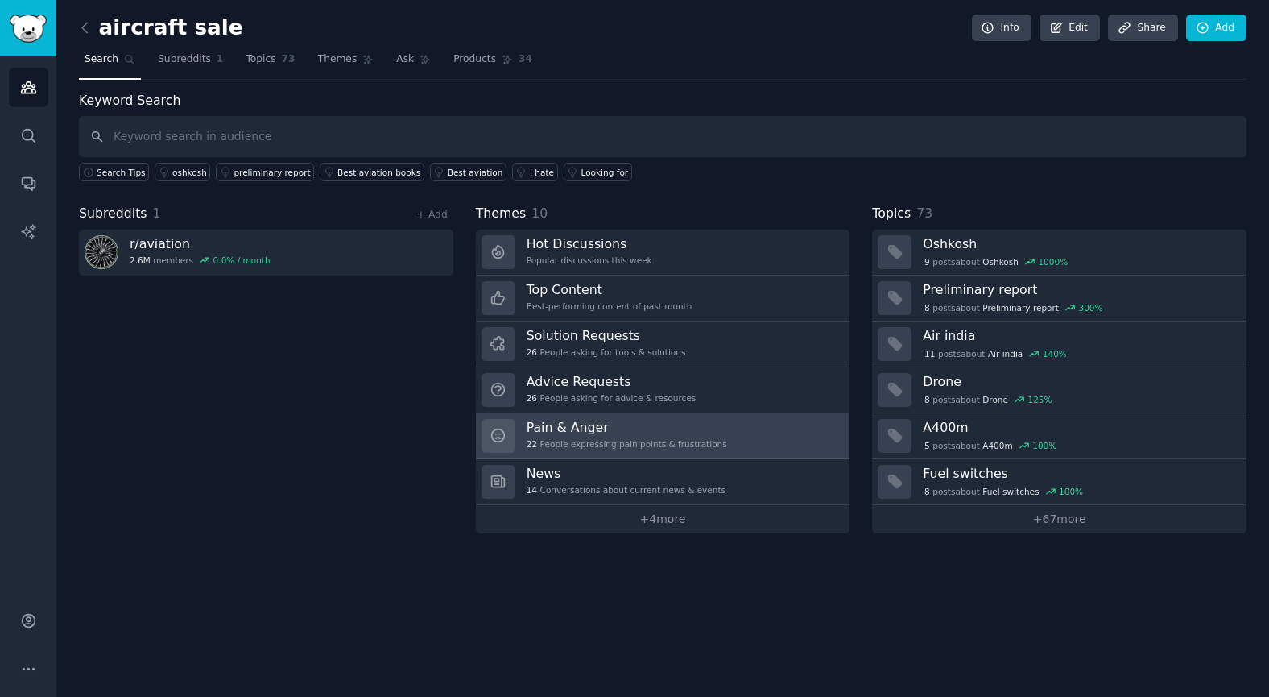
click at [699, 443] on div "22 People expressing pain points & frustrations" at bounding box center [627, 443] width 201 height 11
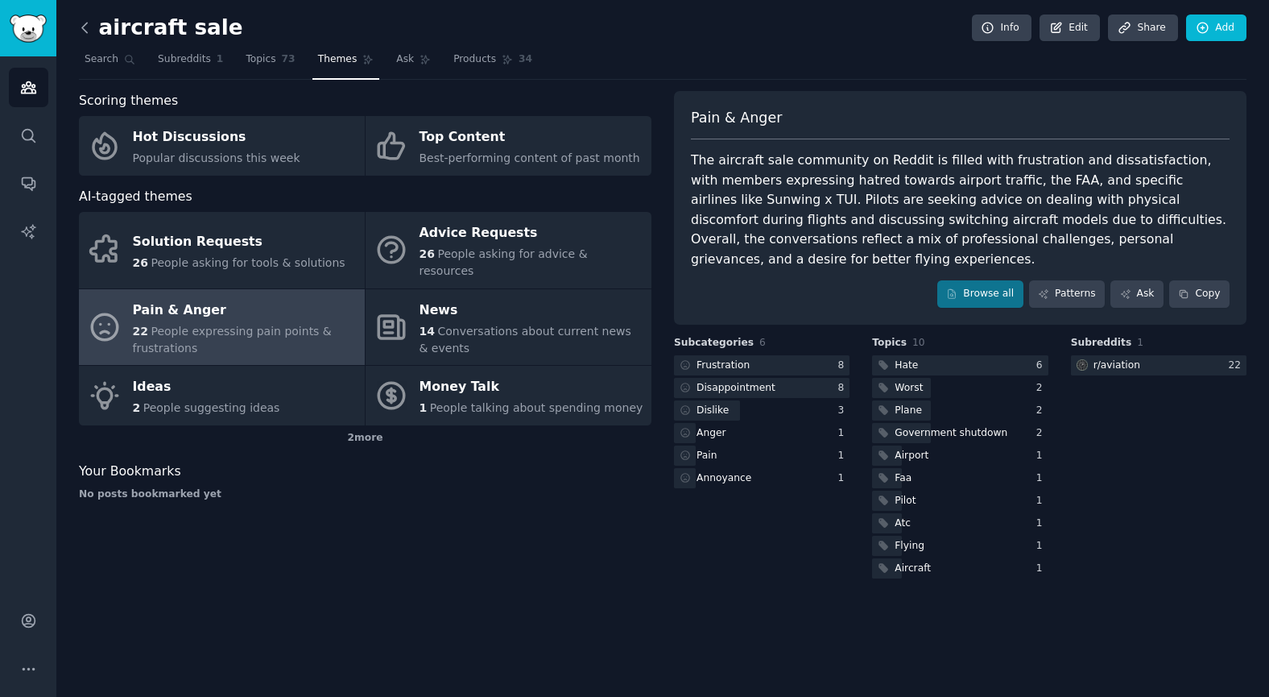
click at [84, 27] on icon at bounding box center [84, 27] width 17 height 17
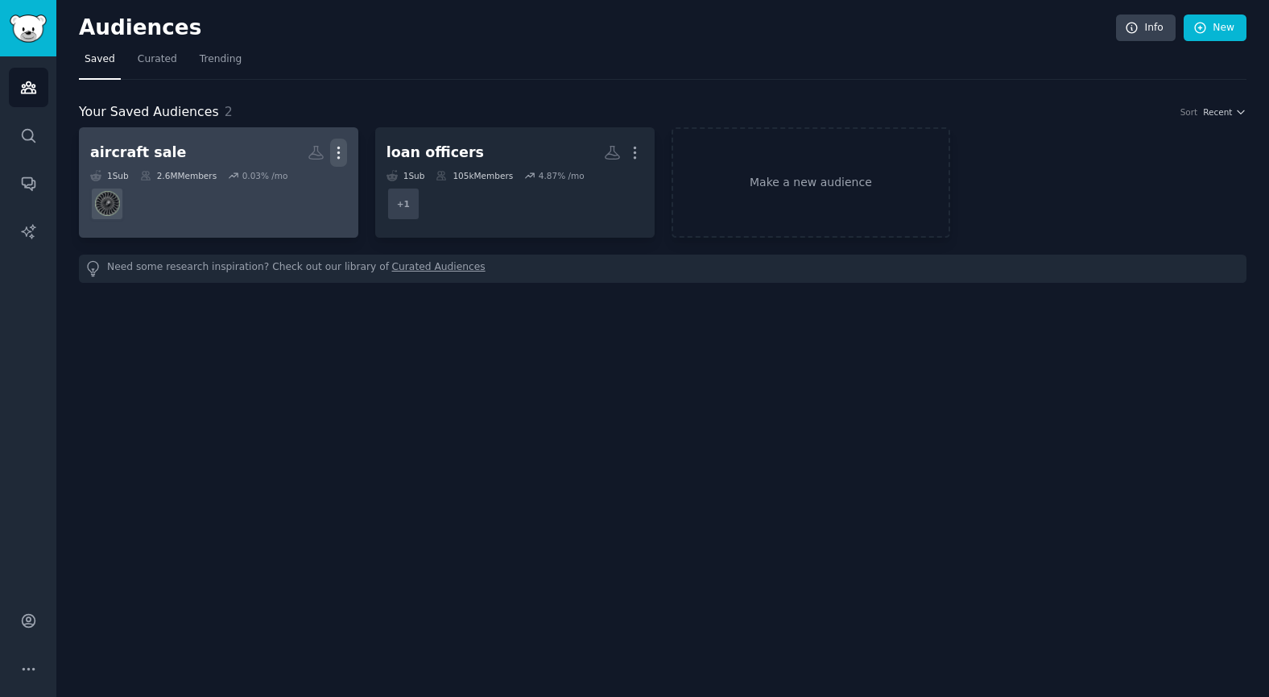
click at [345, 154] on icon "button" at bounding box center [338, 152] width 17 height 17
click at [304, 184] on p "Delete" at bounding box center [294, 186] width 37 height 17
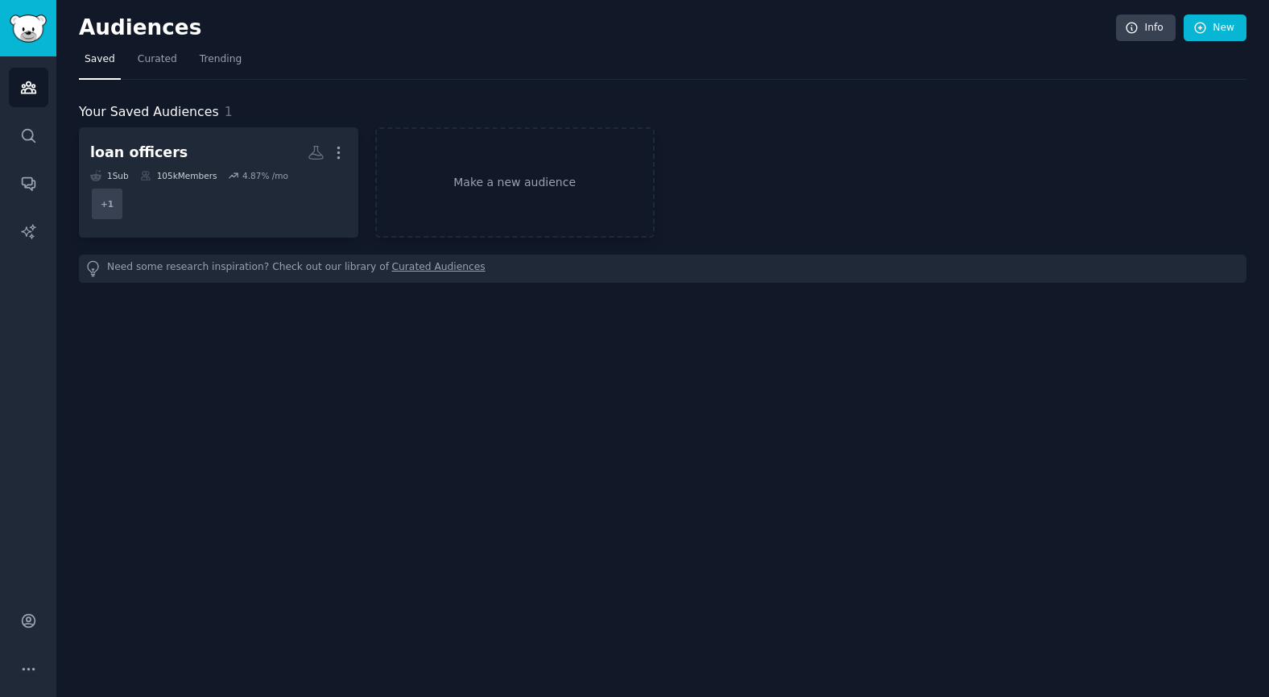
click at [760, 169] on div "loan officers More 1 Sub 105k Members 4.87 % /mo + 1 Make a new audience" at bounding box center [663, 182] width 1168 height 110
click at [556, 182] on link "Make a new audience" at bounding box center [514, 182] width 279 height 110
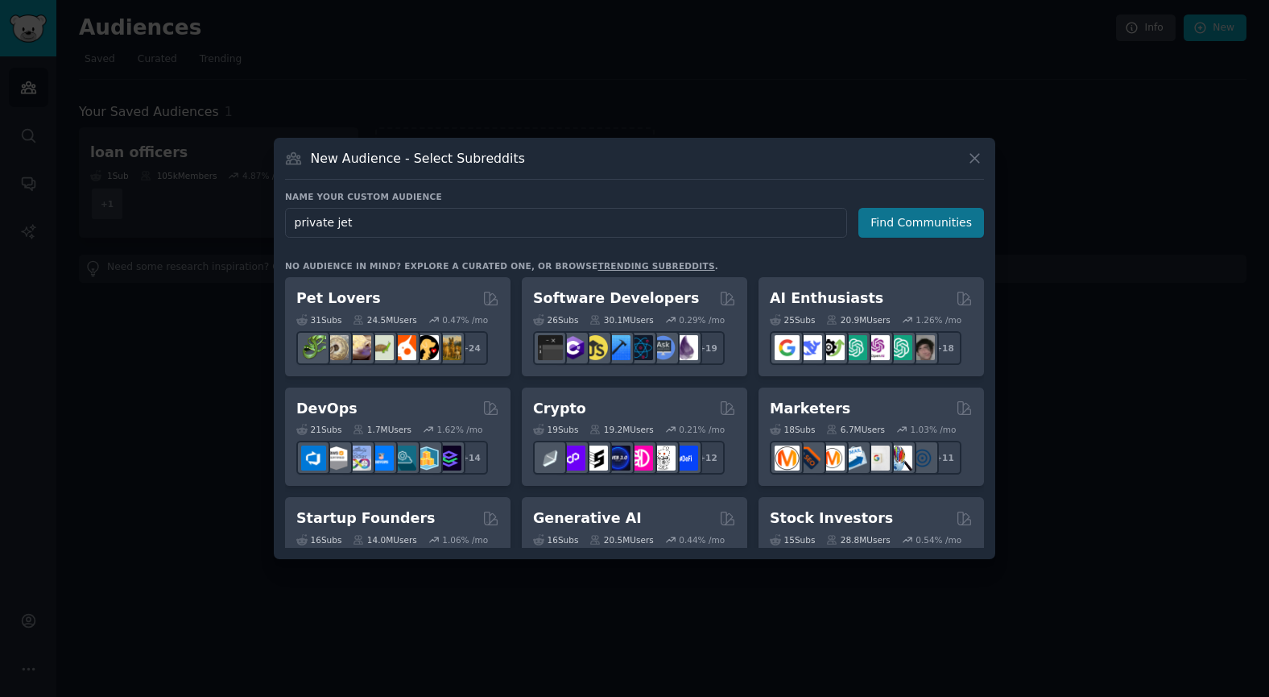
type input "private jet"
click at [947, 212] on button "Find Communities" at bounding box center [921, 223] width 126 height 30
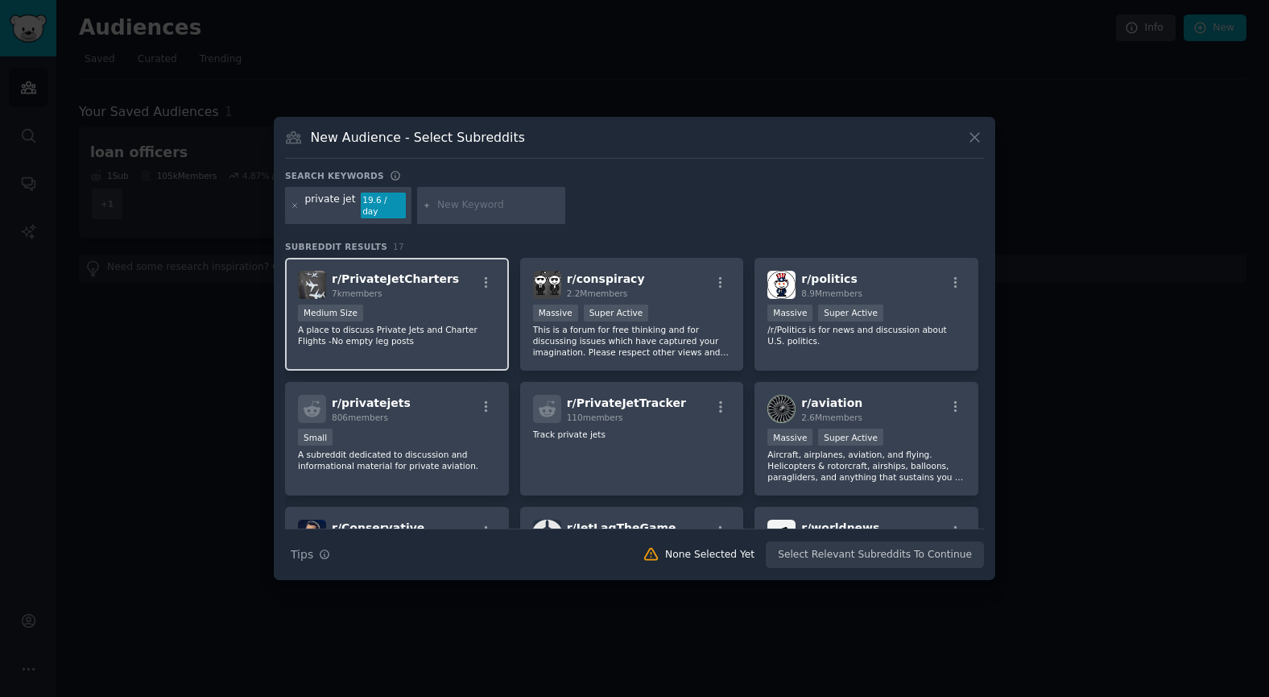
click at [444, 296] on div "r/ PrivateJetCharters 7k members Medium Size A place to discuss Private Jets an…" at bounding box center [397, 315] width 224 height 114
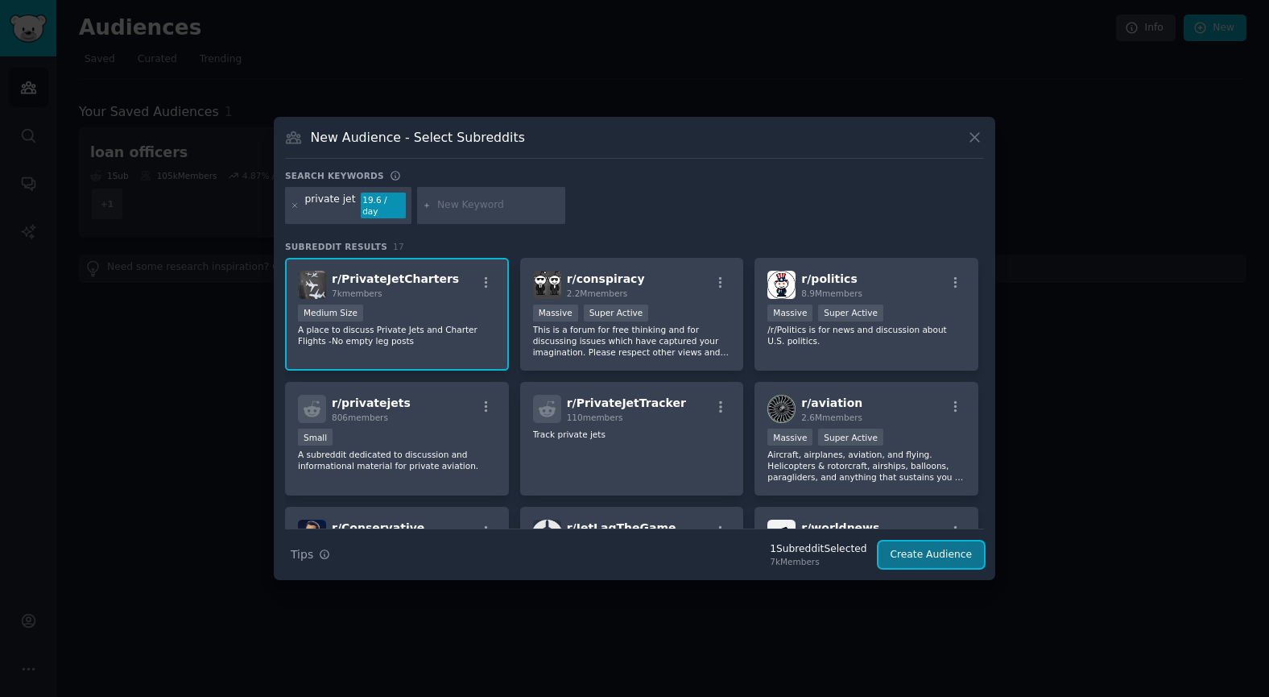
click at [931, 558] on button "Create Audience" at bounding box center [932, 554] width 106 height 27
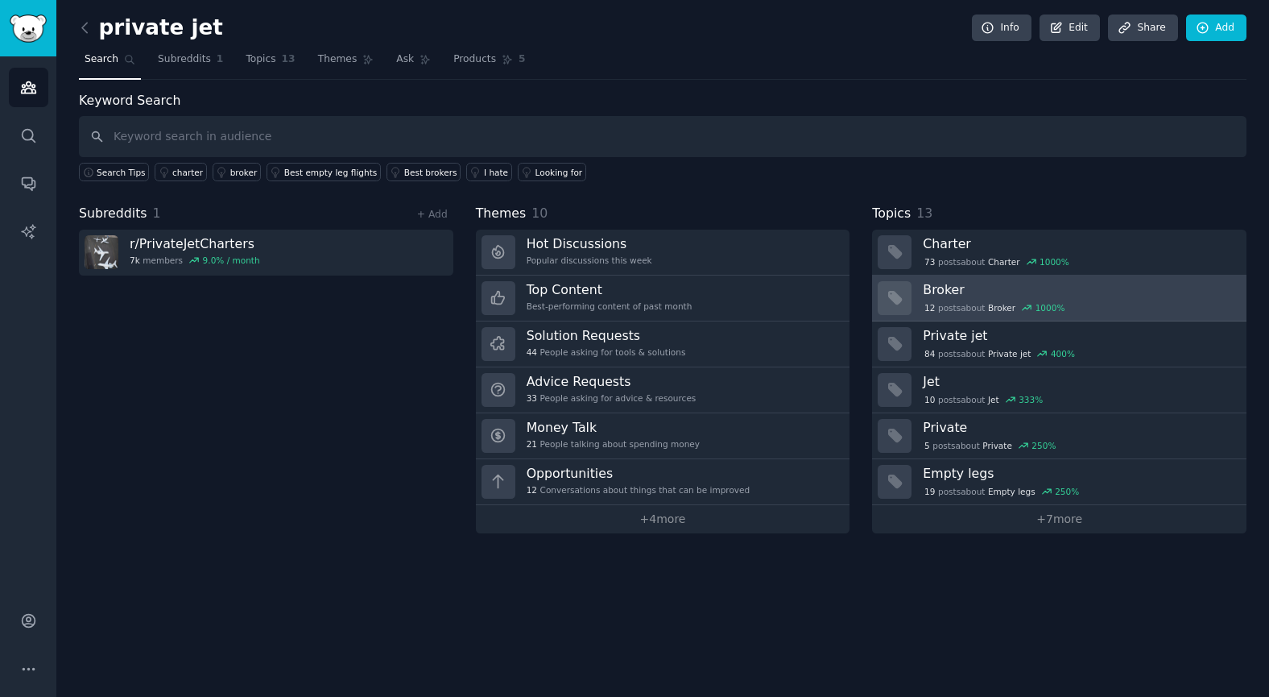
click at [969, 293] on h3 "Broker" at bounding box center [1079, 289] width 312 height 17
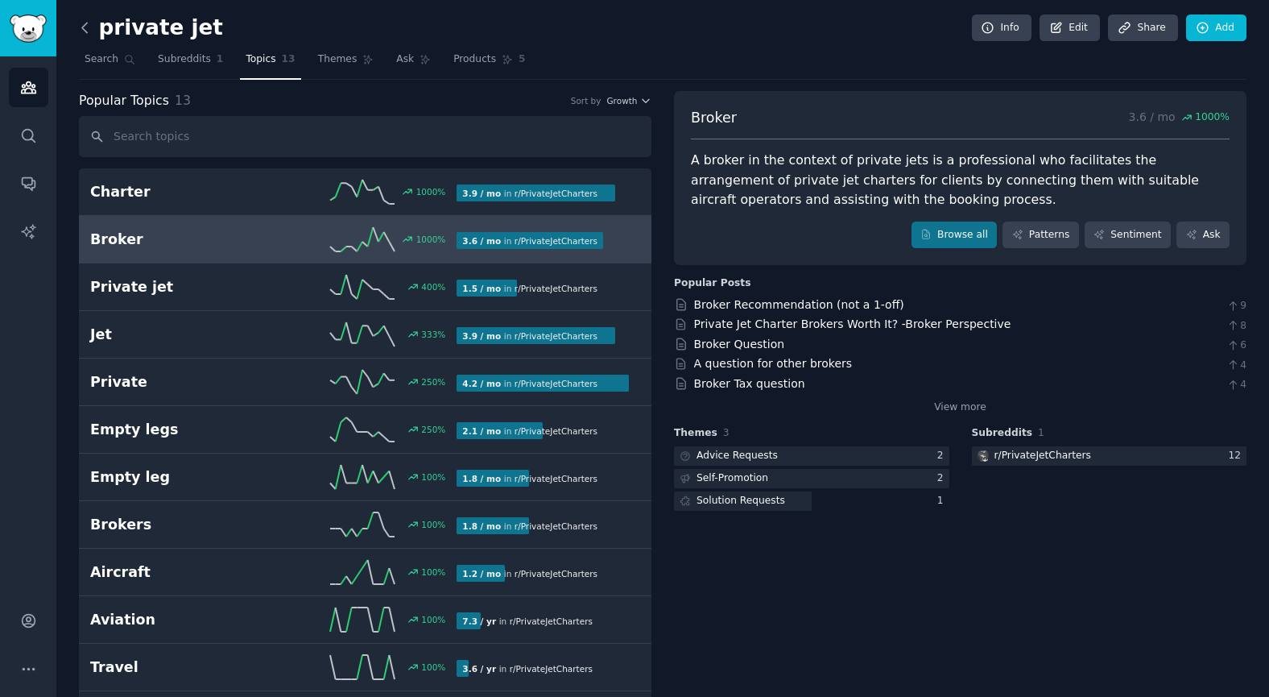
click at [85, 29] on icon at bounding box center [84, 27] width 17 height 17
